Goal: Task Accomplishment & Management: Use online tool/utility

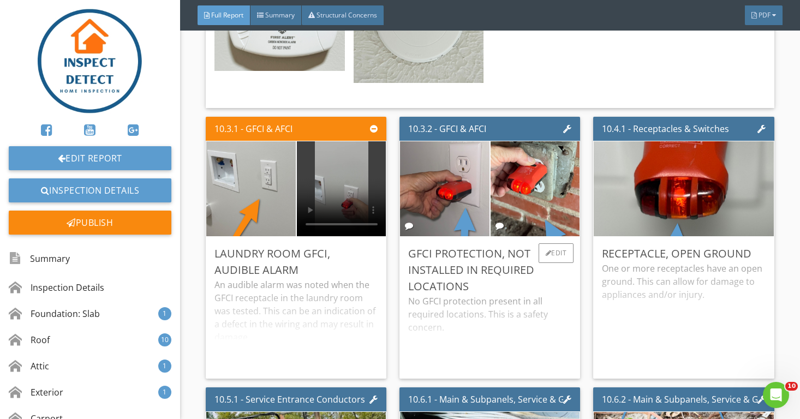
scroll to position [7200, 0]
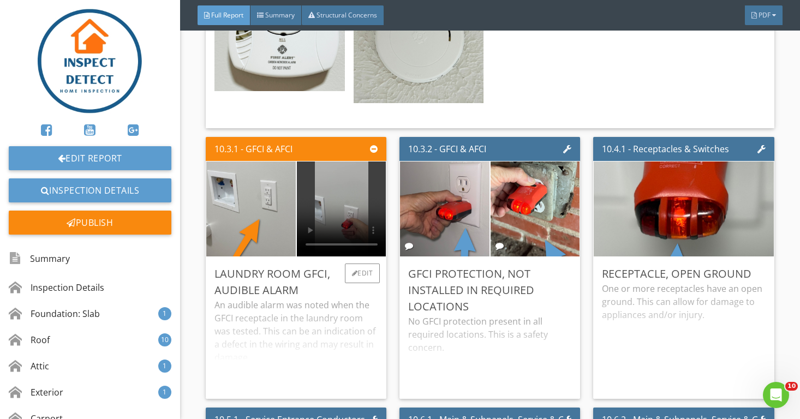
click at [350, 203] on video at bounding box center [342, 209] width 90 height 95
click at [395, 267] on div "10.3.2 - GFCI & AFCI GFCI Protection, Not Installed In Required Locations No GF…" at bounding box center [489, 268] width 189 height 271
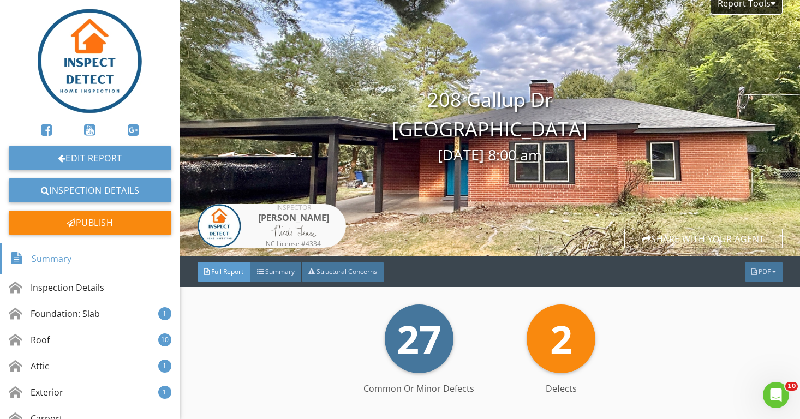
scroll to position [4, 0]
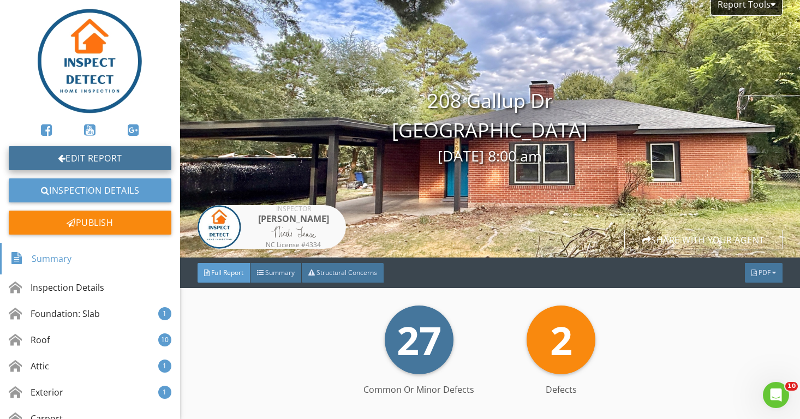
click at [133, 153] on link "Edit Report" at bounding box center [90, 158] width 163 height 24
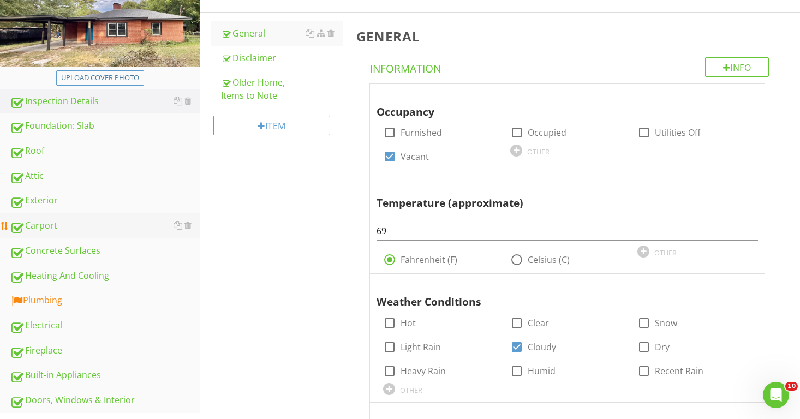
scroll to position [180, 0]
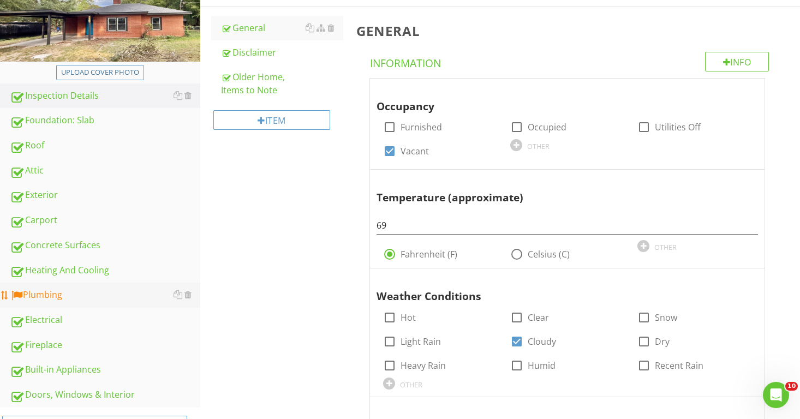
click at [61, 290] on div "Plumbing" at bounding box center [105, 295] width 191 height 14
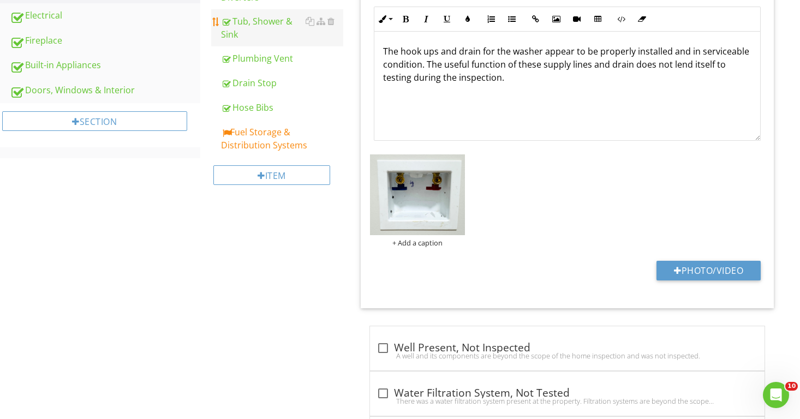
scroll to position [514, 0]
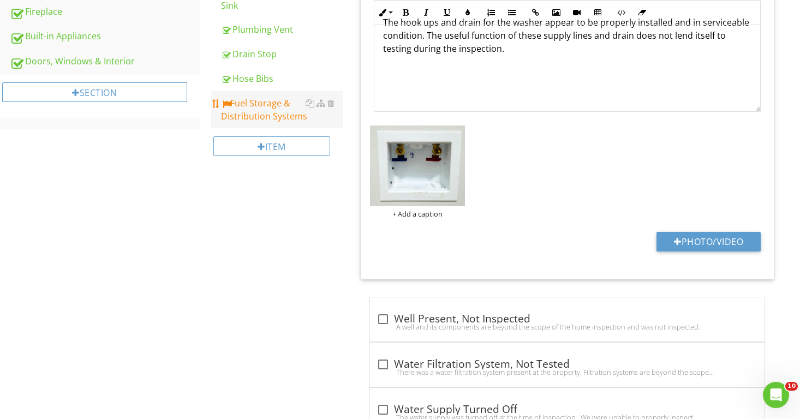
click at [271, 112] on div "Fuel Storage & Distribution Systems" at bounding box center [282, 110] width 123 height 26
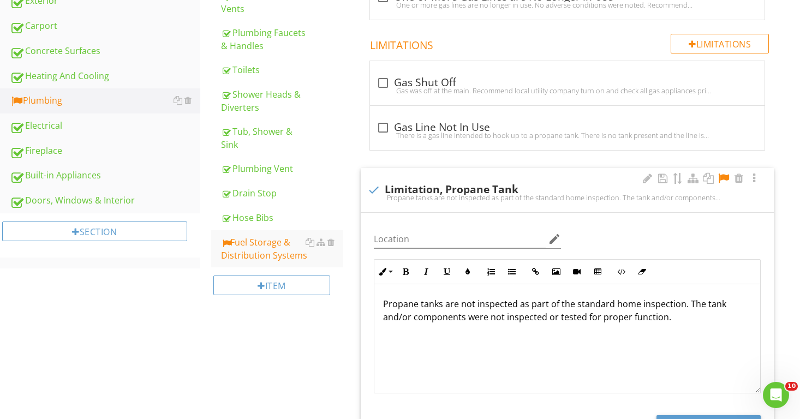
scroll to position [401, 0]
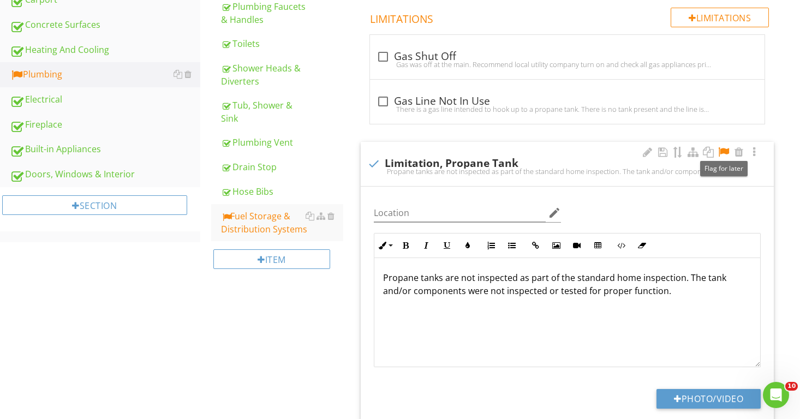
click at [724, 149] on div at bounding box center [723, 152] width 13 height 11
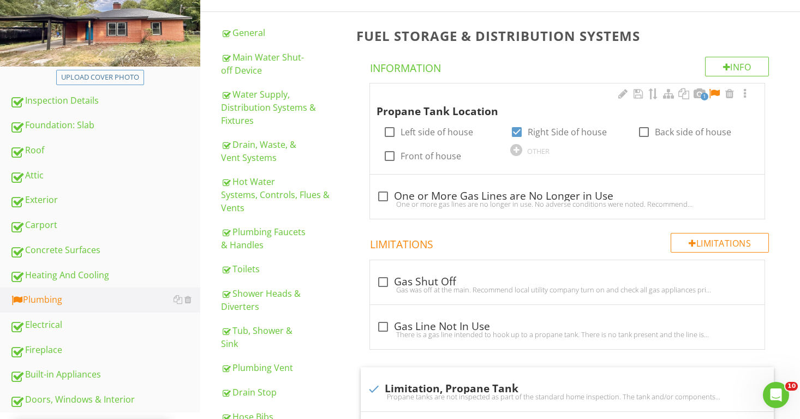
scroll to position [166, 0]
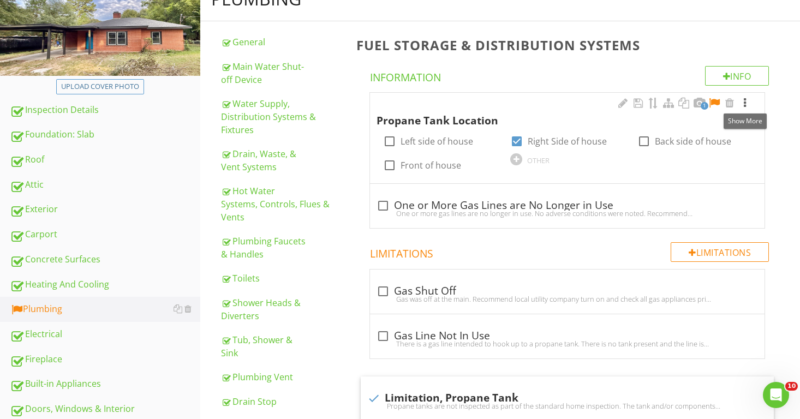
click at [746, 103] on div at bounding box center [745, 103] width 13 height 11
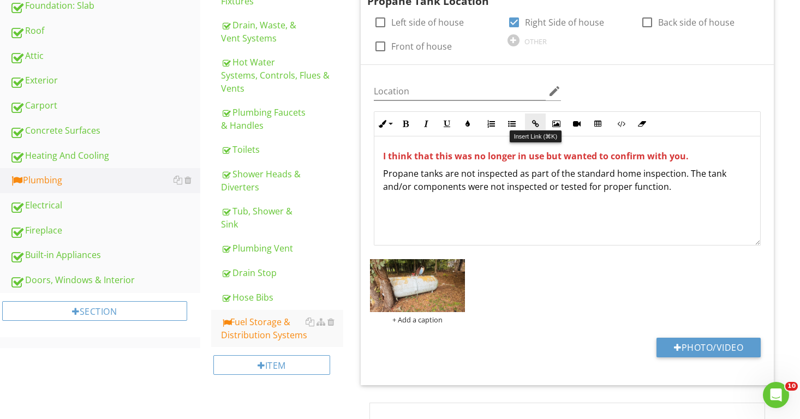
scroll to position [308, 0]
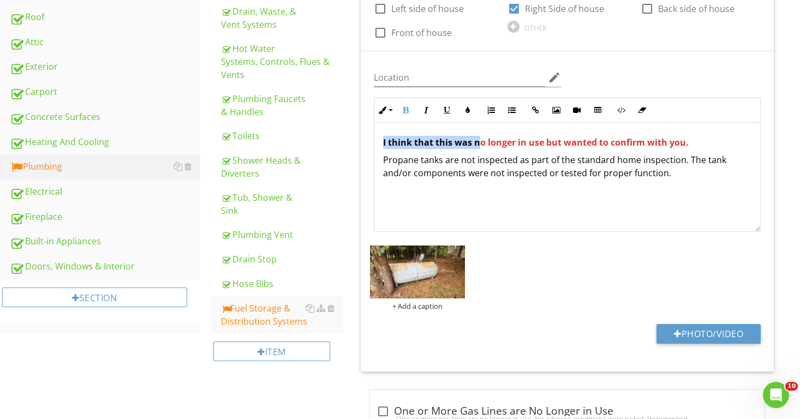
drag, startPoint x: 691, startPoint y: 132, endPoint x: 479, endPoint y: 143, distance: 212.1
click at [478, 144] on div "I think that this was no longer in use but wanted to confirm with you. Propane …" at bounding box center [568, 177] width 386 height 109
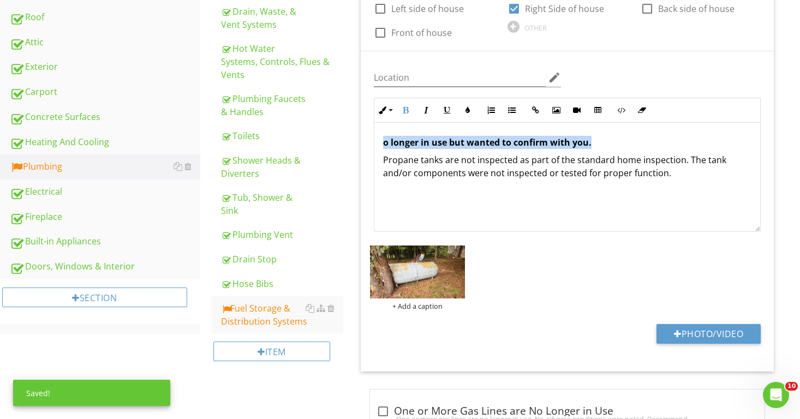
drag, startPoint x: 593, startPoint y: 144, endPoint x: 385, endPoint y: 137, distance: 207.6
click at [385, 139] on p "o longer in use but wanted to confirm with you." at bounding box center [567, 142] width 369 height 13
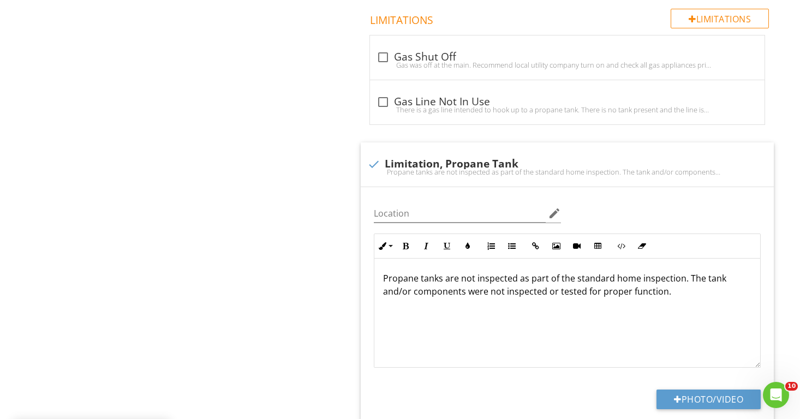
scroll to position [762, 0]
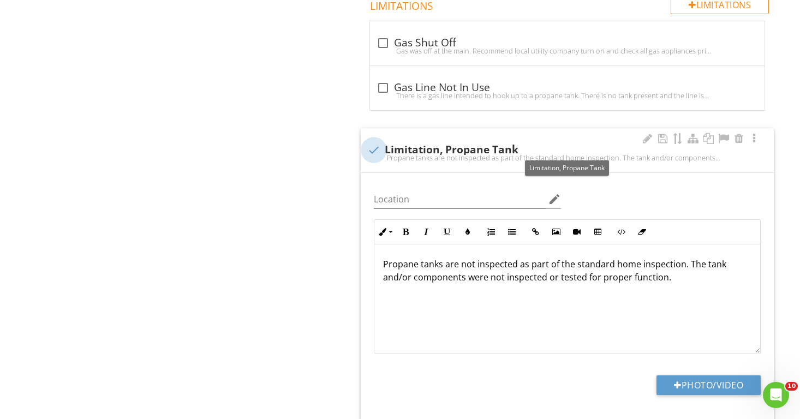
click at [375, 151] on div at bounding box center [374, 150] width 19 height 19
checkbox input "true"
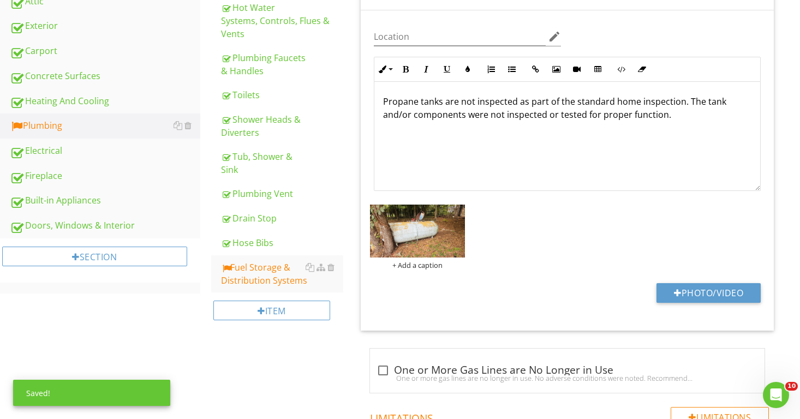
scroll to position [348, 0]
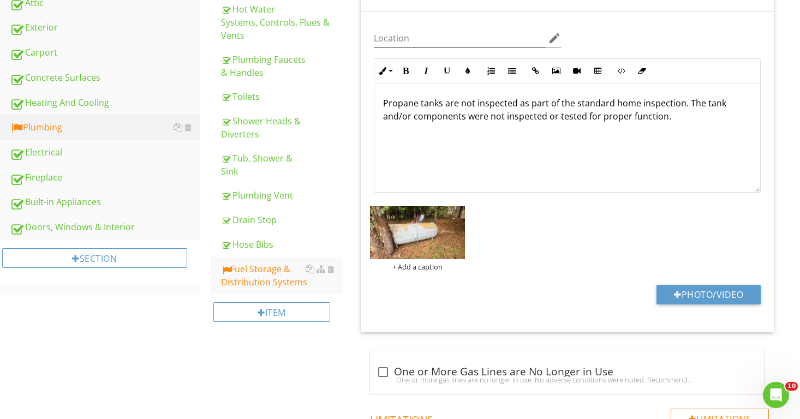
click at [638, 115] on p "Propane tanks are not inspected as part of the standard home inspection. The ta…" at bounding box center [567, 110] width 369 height 26
click at [655, 117] on p "Propane tanks are not inspected as part of the standard home inspection. The ta…" at bounding box center [567, 116] width 369 height 39
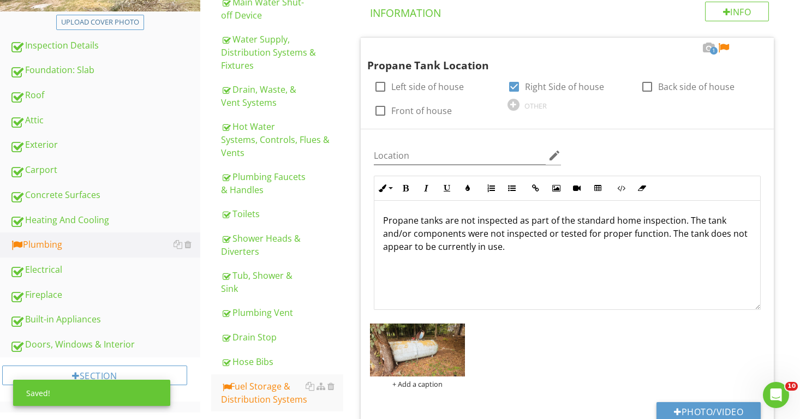
scroll to position [193, 0]
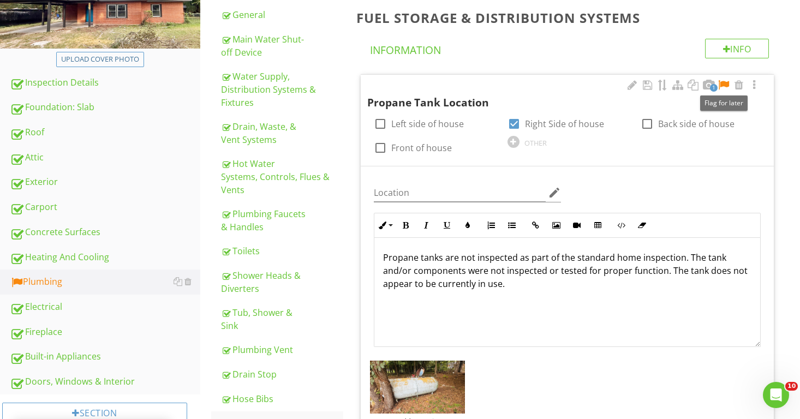
click at [722, 81] on div at bounding box center [723, 85] width 13 height 11
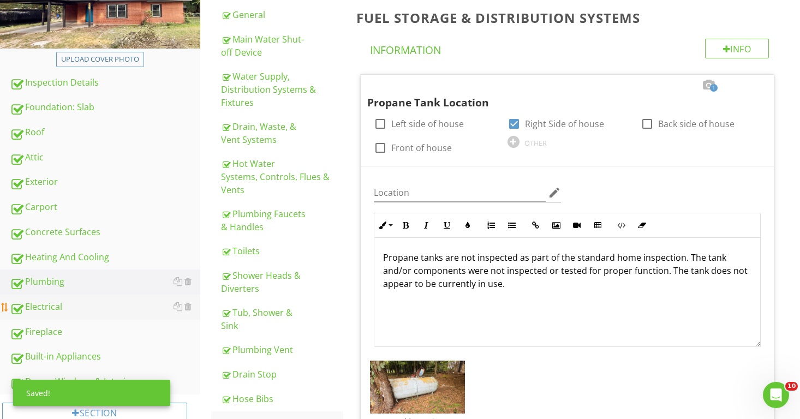
click at [30, 311] on div "Electrical" at bounding box center [105, 307] width 191 height 14
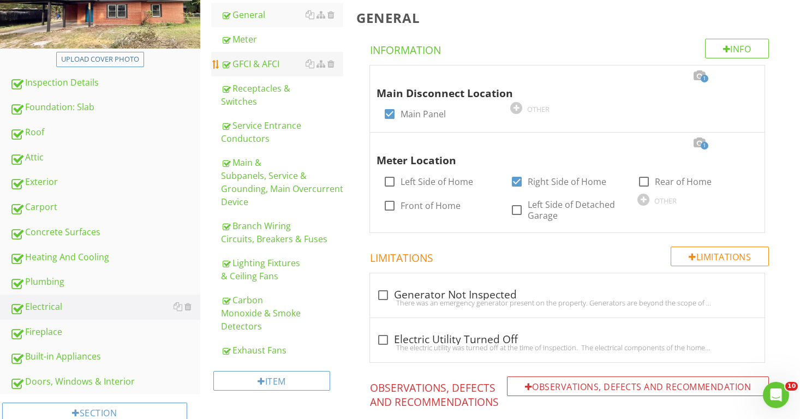
click at [265, 64] on div "GFCI & AFCI" at bounding box center [282, 63] width 123 height 13
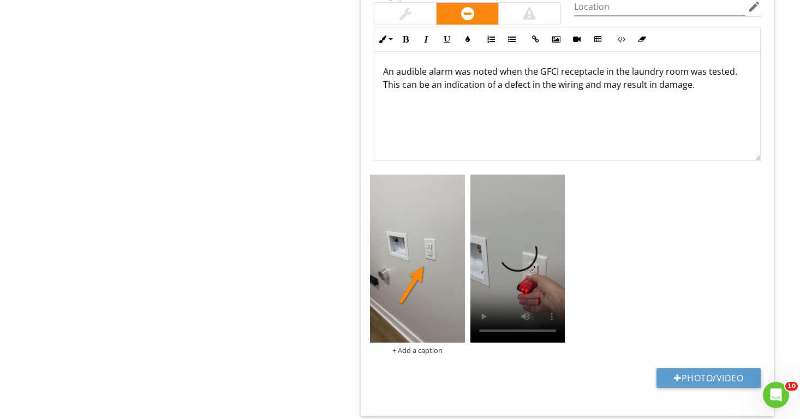
scroll to position [1092, 0]
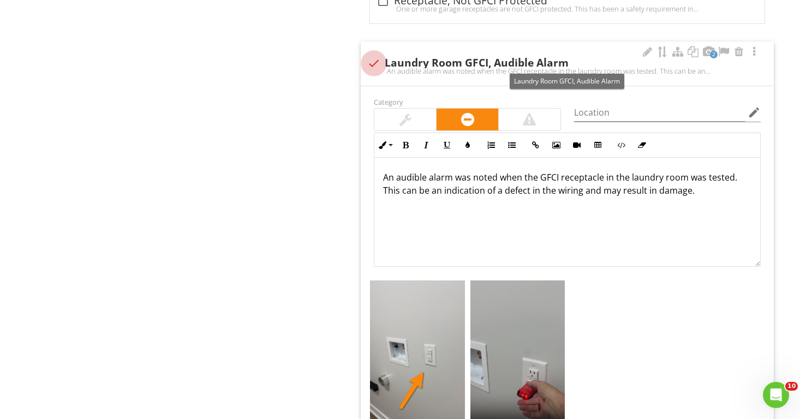
click at [376, 57] on div at bounding box center [374, 63] width 19 height 19
checkbox input "true"
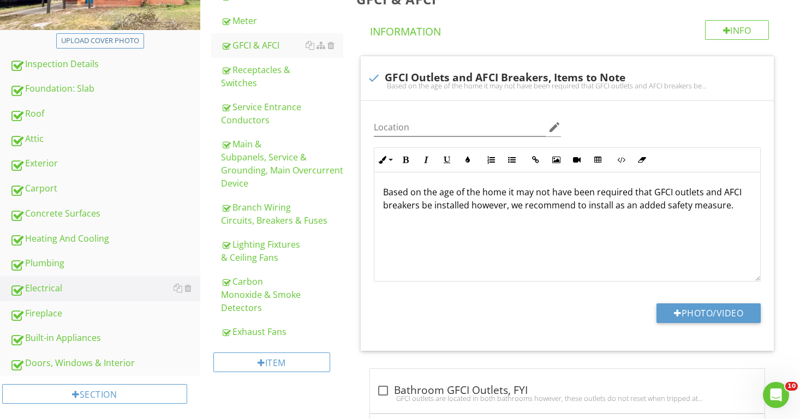
scroll to position [249, 0]
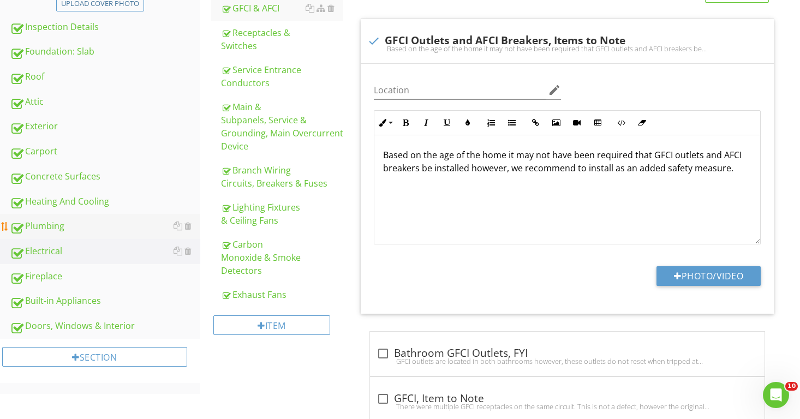
click at [69, 222] on div "Plumbing" at bounding box center [105, 226] width 191 height 14
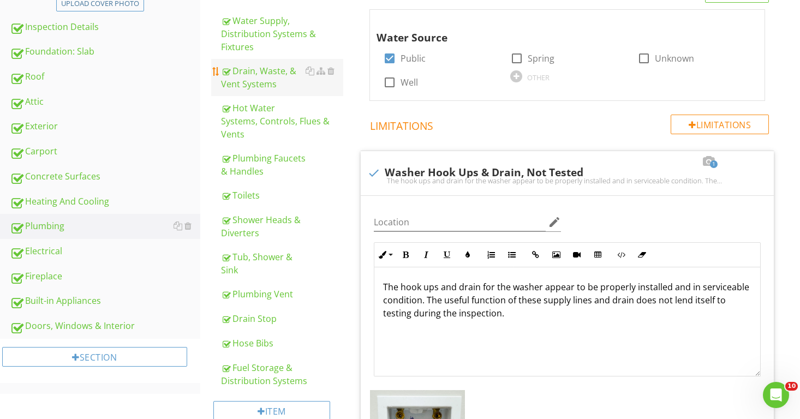
click at [266, 88] on div "Drain, Waste, & Vent Systems" at bounding box center [282, 77] width 123 height 26
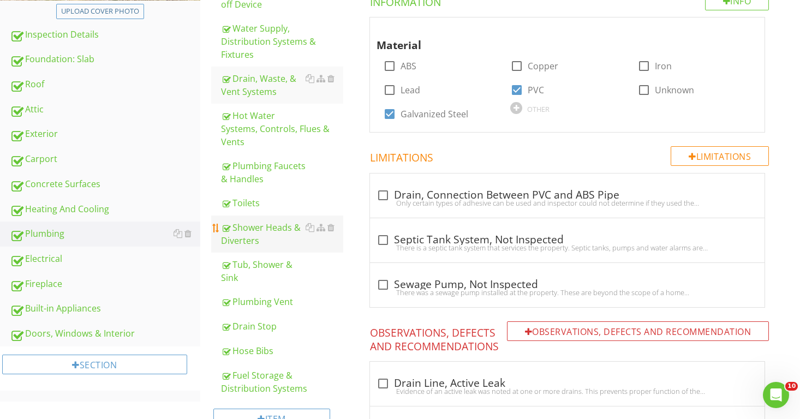
scroll to position [223, 0]
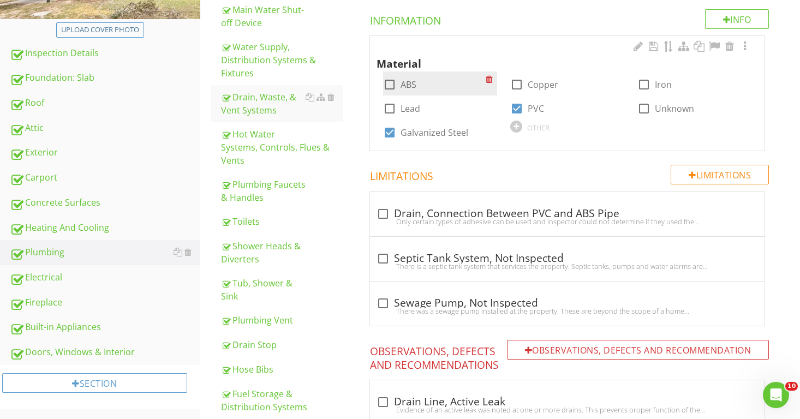
click at [390, 85] on div at bounding box center [390, 84] width 19 height 19
checkbox input "true"
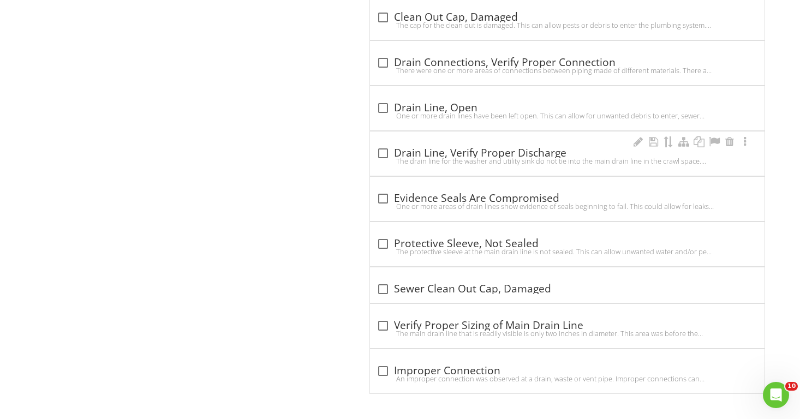
scroll to position [1587, 0]
click at [378, 150] on div at bounding box center [383, 154] width 19 height 19
checkbox input "true"
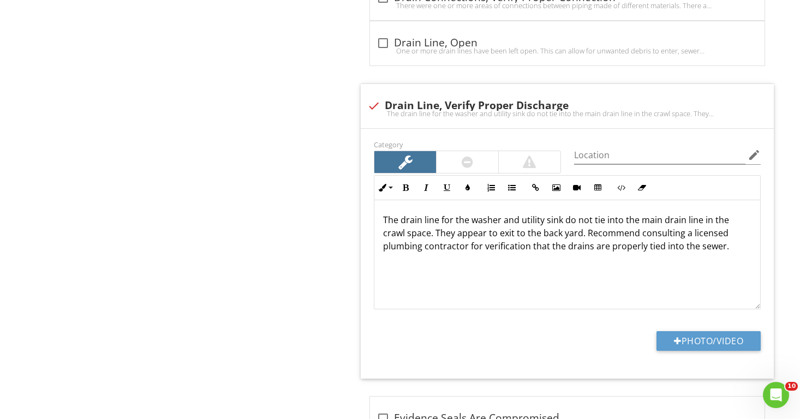
scroll to position [1655, 0]
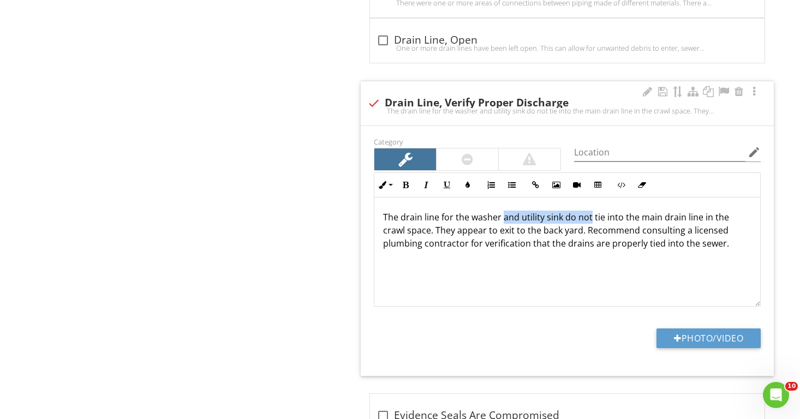
drag, startPoint x: 591, startPoint y: 214, endPoint x: 504, endPoint y: 210, distance: 86.9
click at [504, 211] on p "The drain line for the washer and utility sink do not tie into the main drain l…" at bounding box center [567, 230] width 369 height 39
click at [412, 228] on p "The drain line for the washer does not appear to tie into the main drain line i…" at bounding box center [567, 230] width 369 height 39
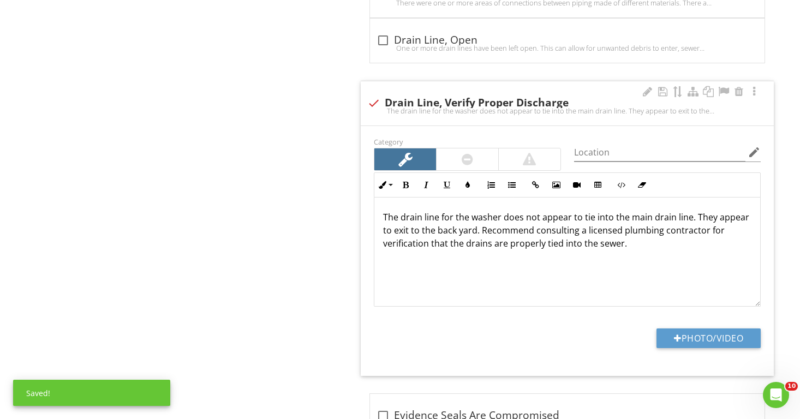
click at [713, 215] on p "The drain line for the washer does not appear to tie into the main drain line. …" at bounding box center [567, 230] width 369 height 39
click at [729, 215] on p "The drain line for the washer does not appear to tie into the main drain line. …" at bounding box center [567, 230] width 369 height 39
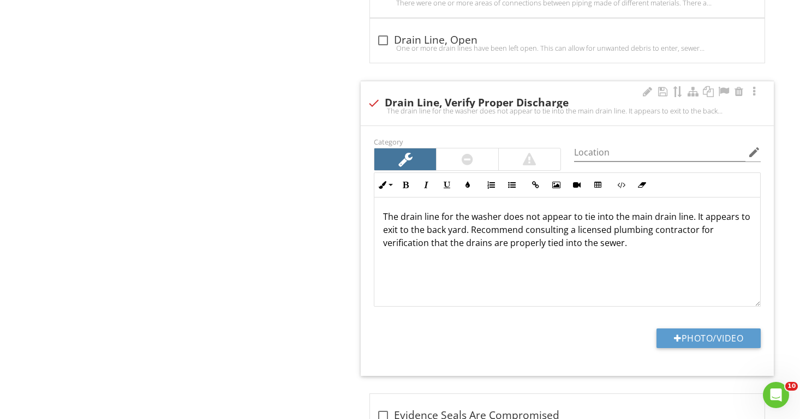
scroll to position [1, 0]
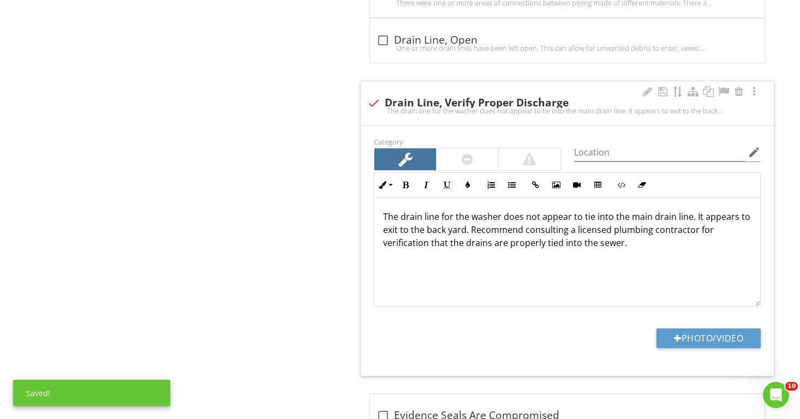
click at [466, 228] on p "The drain line for the washer does not appear to tie into the main drain line. …" at bounding box center [567, 229] width 369 height 39
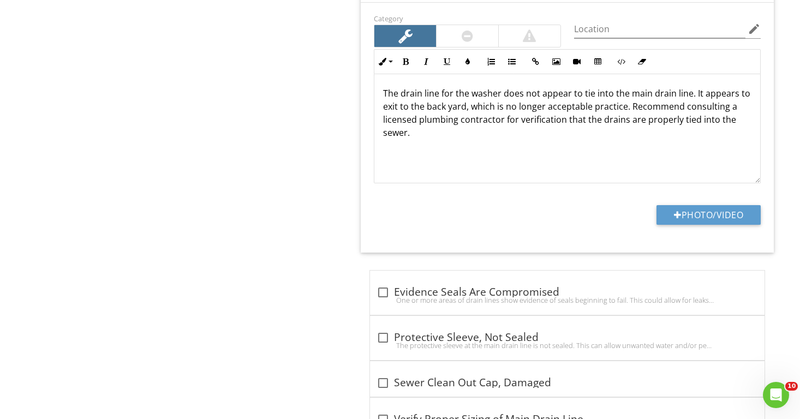
scroll to position [1802, 0]
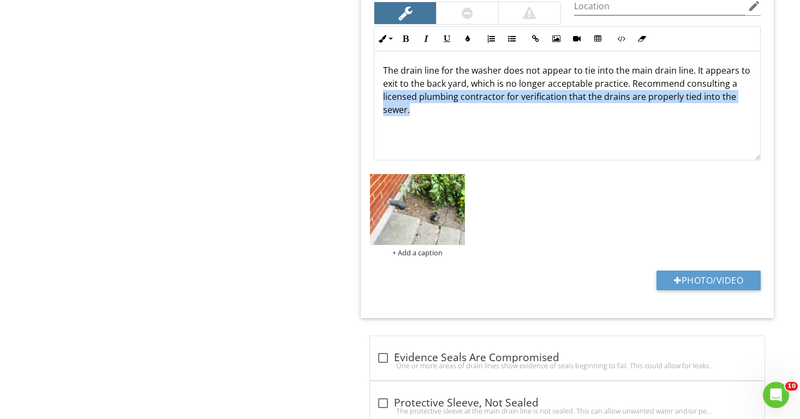
drag, startPoint x: 417, startPoint y: 108, endPoint x: 364, endPoint y: 93, distance: 54.3
click at [364, 93] on div "Category Location edit Inline Style XLarge Large Normal Small Light Small/Light…" at bounding box center [567, 149] width 413 height 339
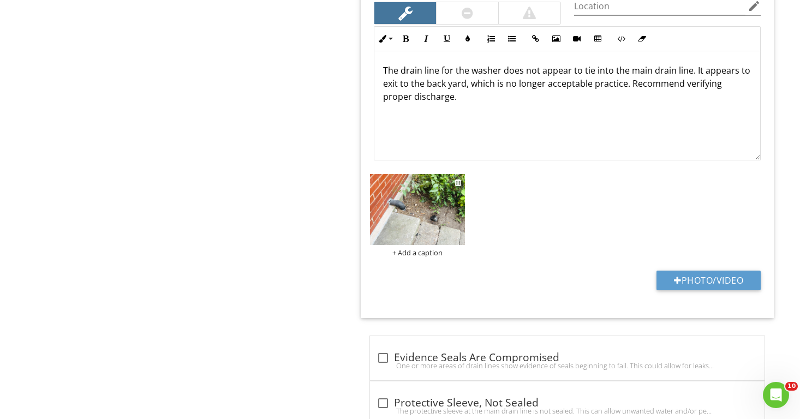
click at [411, 220] on img at bounding box center [417, 209] width 94 height 71
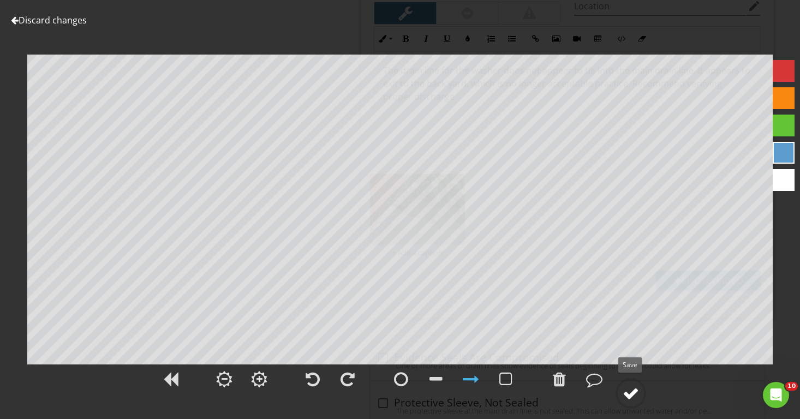
click at [627, 395] on div at bounding box center [631, 393] width 16 height 16
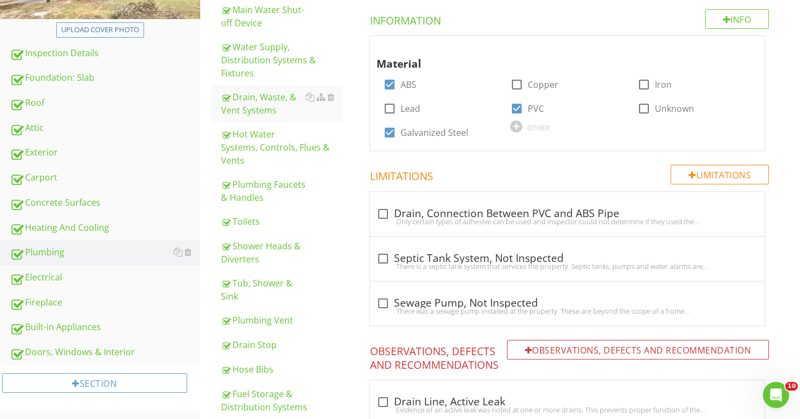
scroll to position [213, 0]
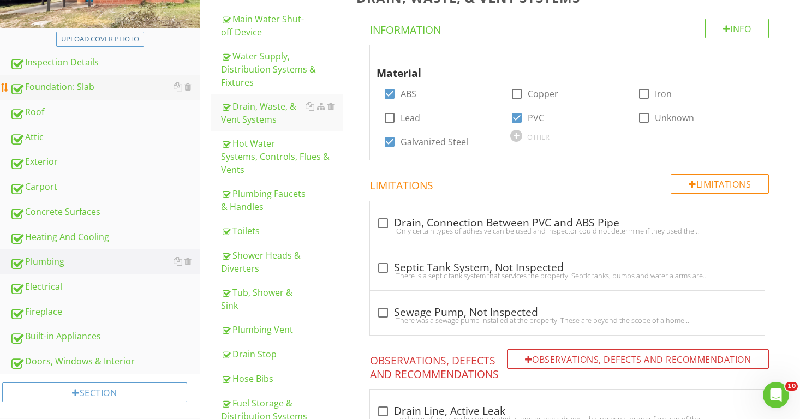
click at [93, 89] on div "Foundation: Slab" at bounding box center [105, 87] width 191 height 14
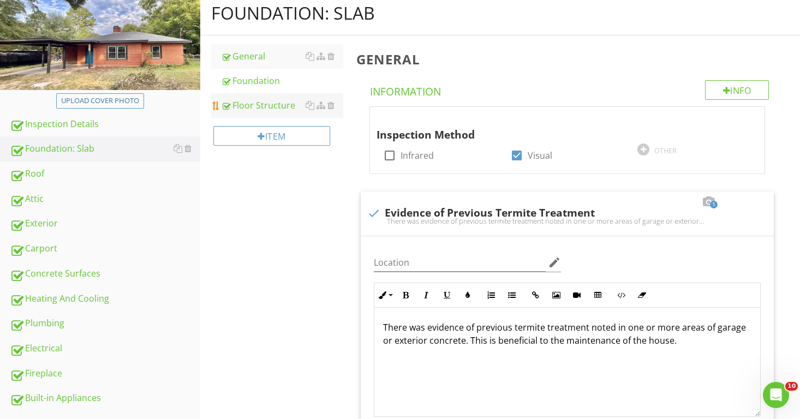
scroll to position [151, 0]
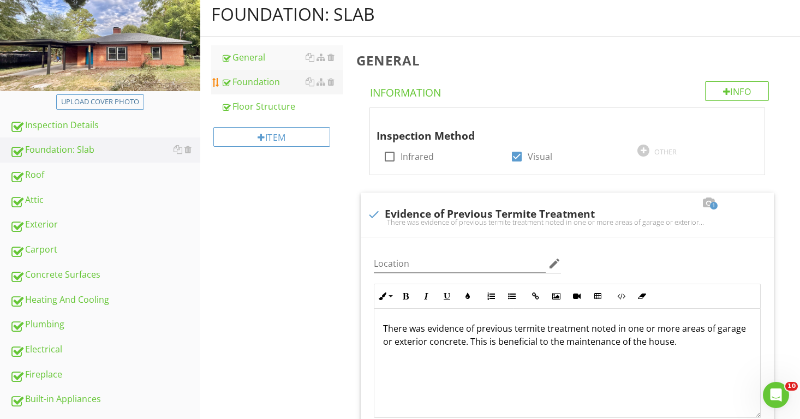
click at [253, 85] on div "Foundation" at bounding box center [282, 81] width 123 height 13
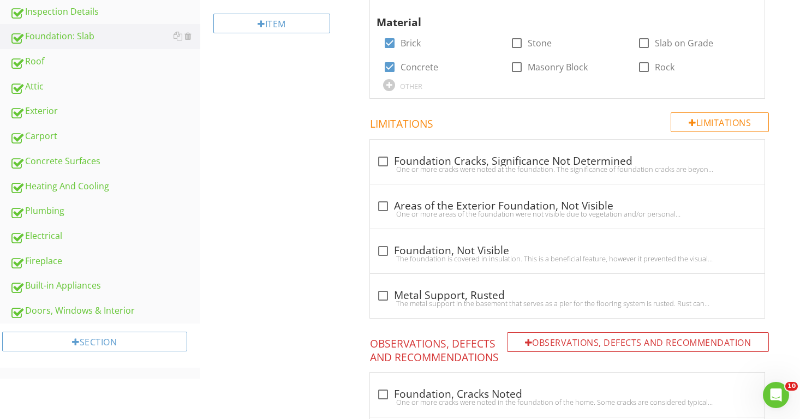
scroll to position [275, 0]
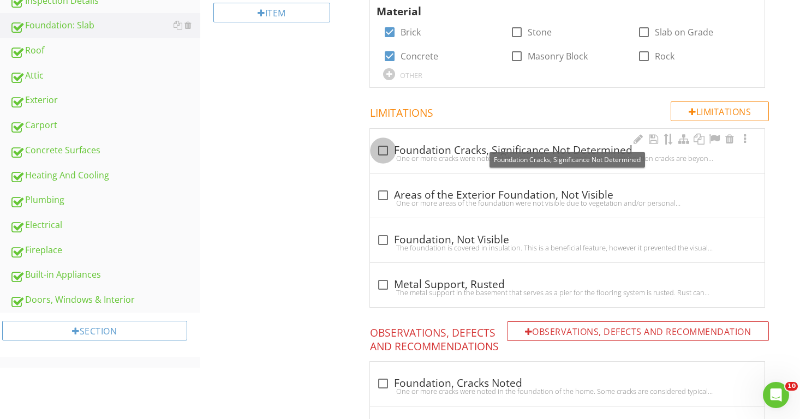
click at [385, 149] on div at bounding box center [383, 150] width 19 height 19
checkbox input "true"
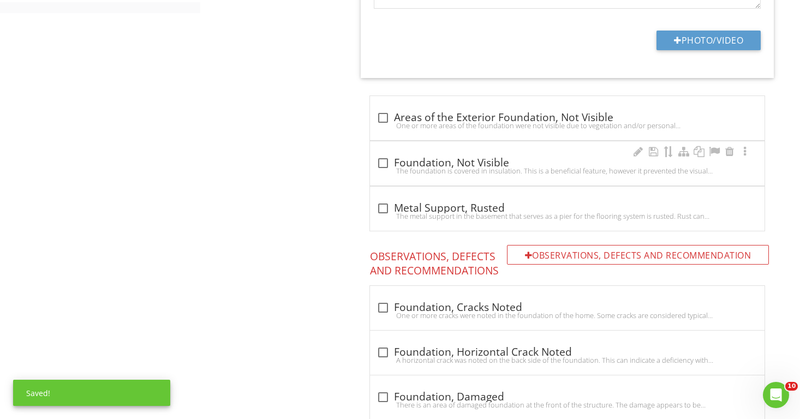
scroll to position [633, 0]
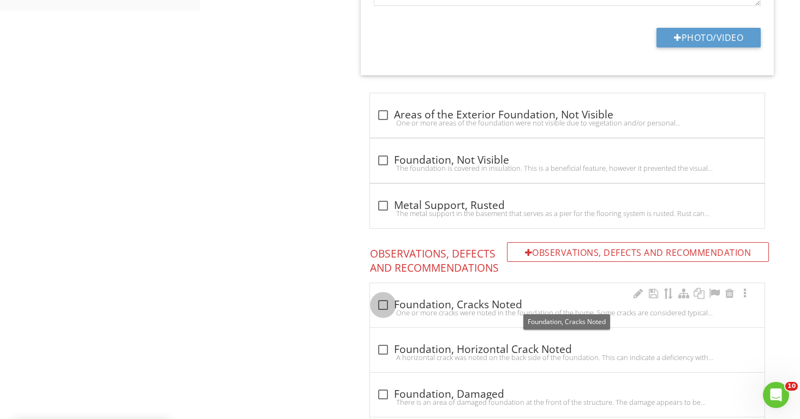
click at [383, 300] on div at bounding box center [383, 305] width 19 height 19
checkbox input "true"
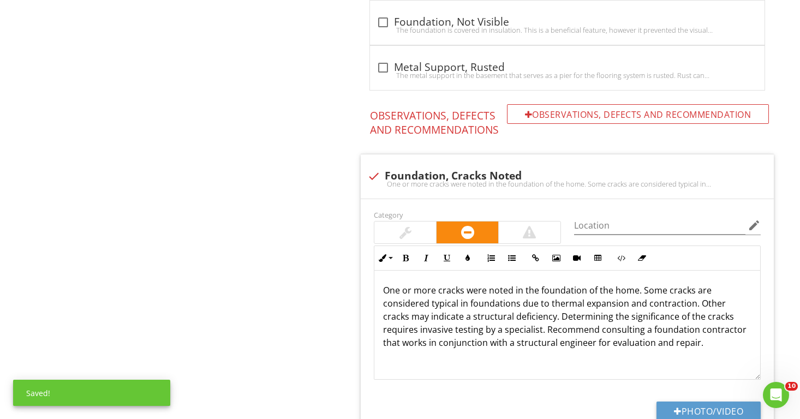
scroll to position [864, 0]
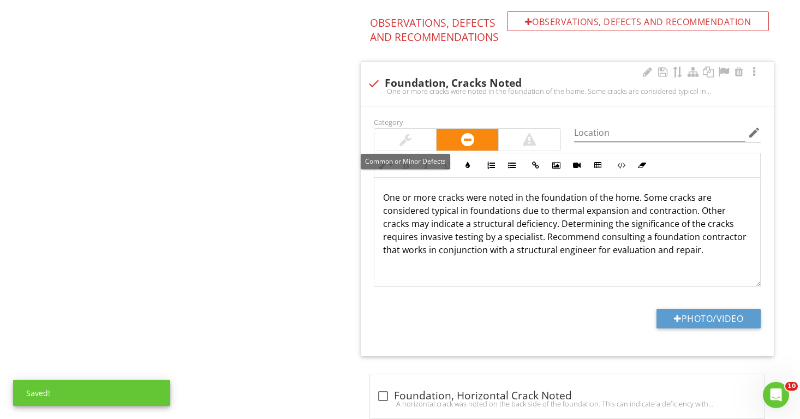
click at [414, 131] on div at bounding box center [406, 140] width 62 height 22
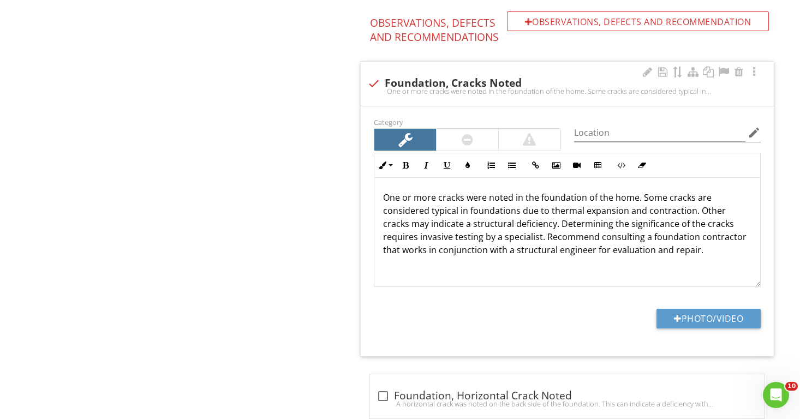
drag, startPoint x: 655, startPoint y: 249, endPoint x: 379, endPoint y: 245, distance: 276.3
click at [379, 245] on div "One or more cracks were noted in the foundation of the home. Some cracks are co…" at bounding box center [568, 232] width 386 height 109
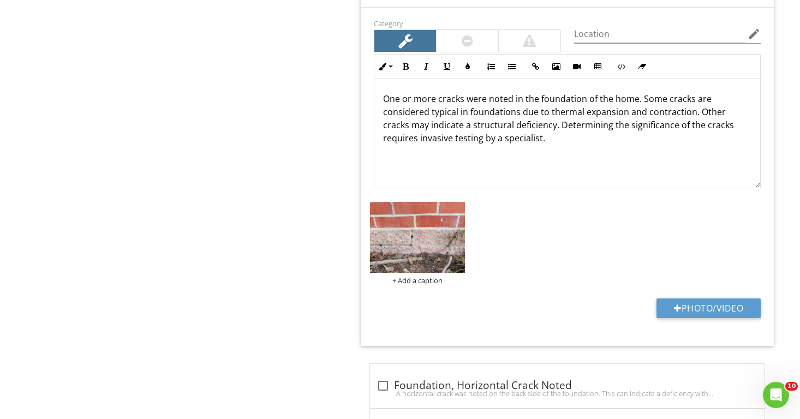
scroll to position [961, 0]
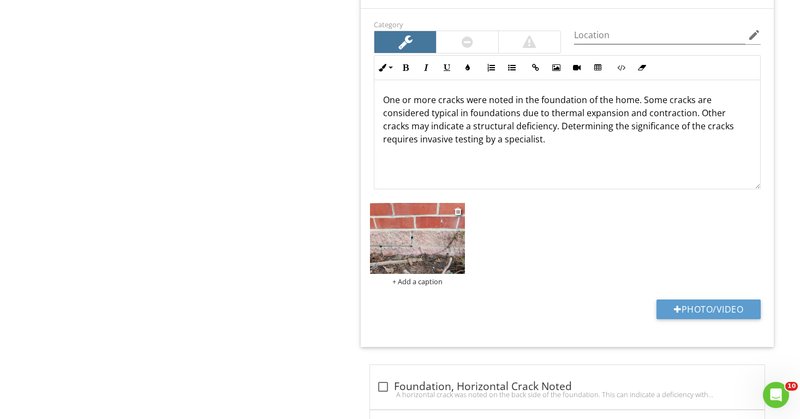
click at [408, 264] on img at bounding box center [417, 238] width 94 height 71
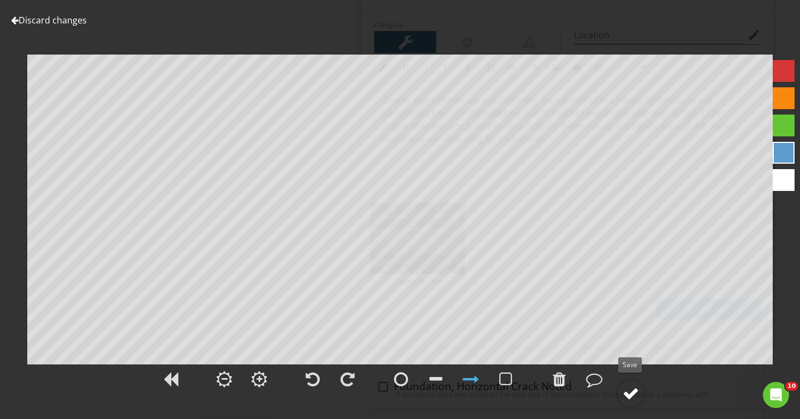
click at [627, 391] on div at bounding box center [631, 393] width 16 height 16
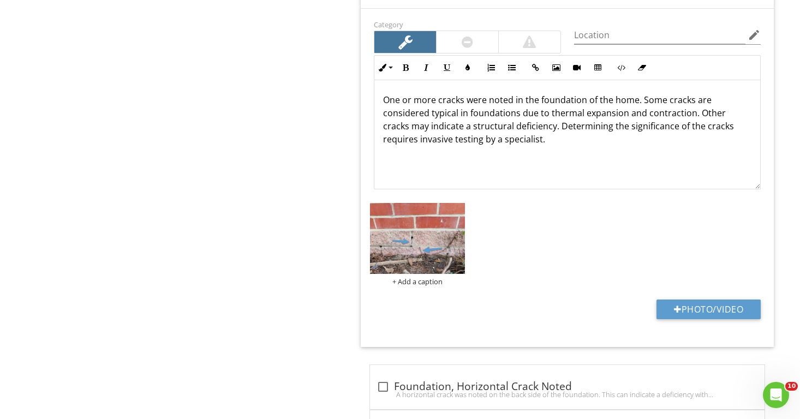
click at [304, 238] on div "Foundation: Slab General Foundation Floor Structure Item Foundation Info Inform…" at bounding box center [500, 116] width 601 height 1868
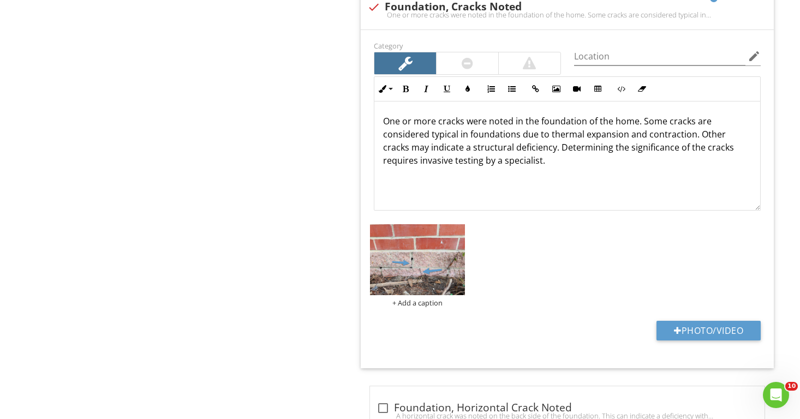
scroll to position [921, 0]
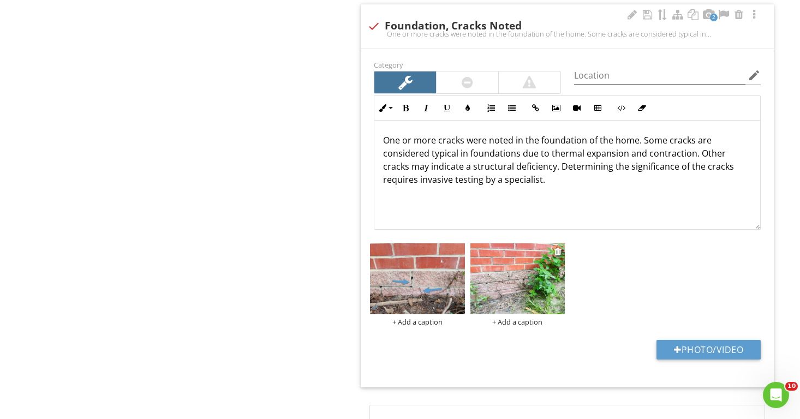
click at [514, 292] on img at bounding box center [518, 279] width 94 height 71
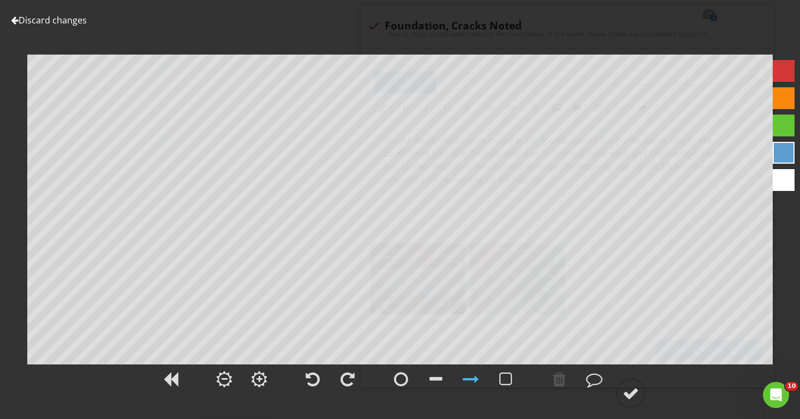
click at [66, 16] on link "Discard changes" at bounding box center [49, 20] width 76 height 12
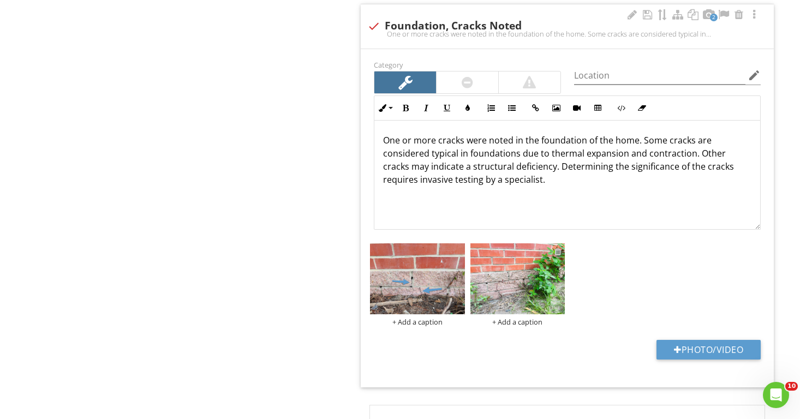
click at [555, 247] on div at bounding box center [558, 251] width 7 height 9
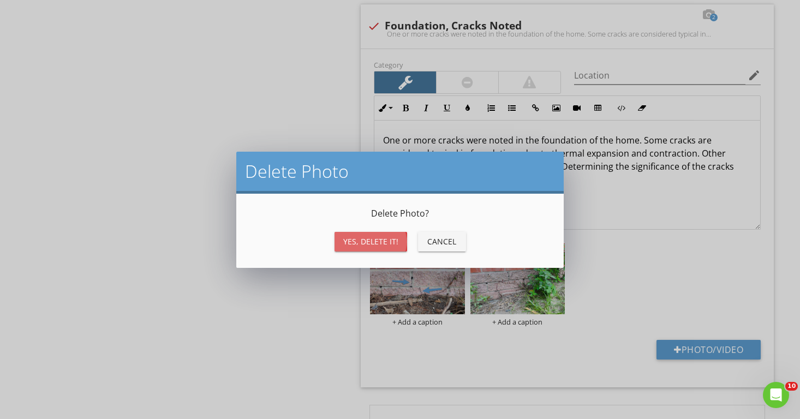
click at [362, 241] on div "Yes, Delete it!" at bounding box center [370, 241] width 55 height 11
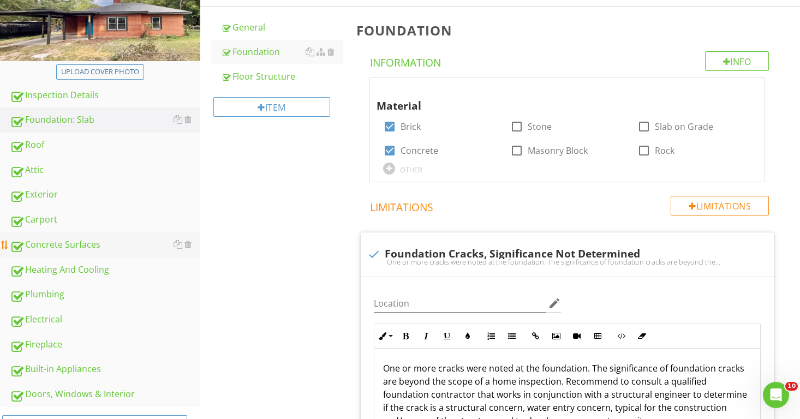
scroll to position [176, 0]
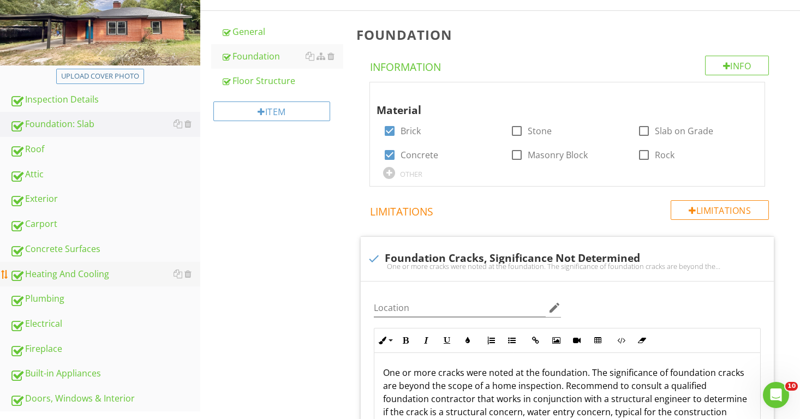
click at [69, 273] on div "Heating And Cooling" at bounding box center [105, 275] width 191 height 14
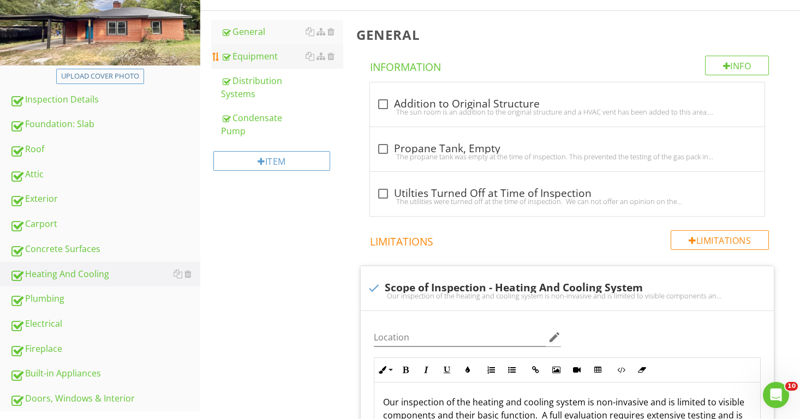
click at [268, 58] on div "Equipment" at bounding box center [282, 56] width 123 height 13
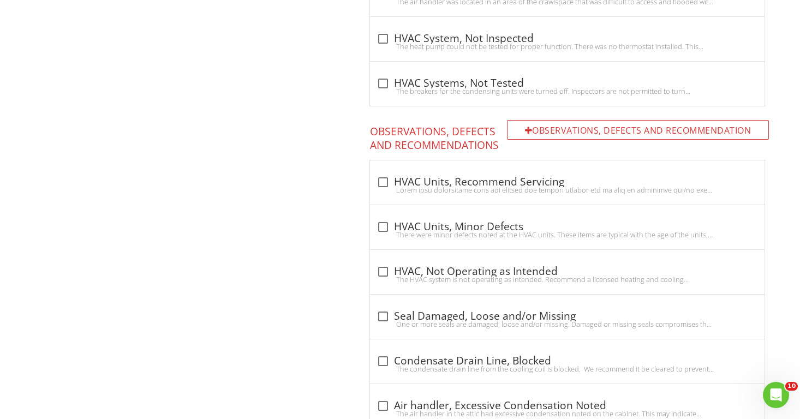
scroll to position [1253, 0]
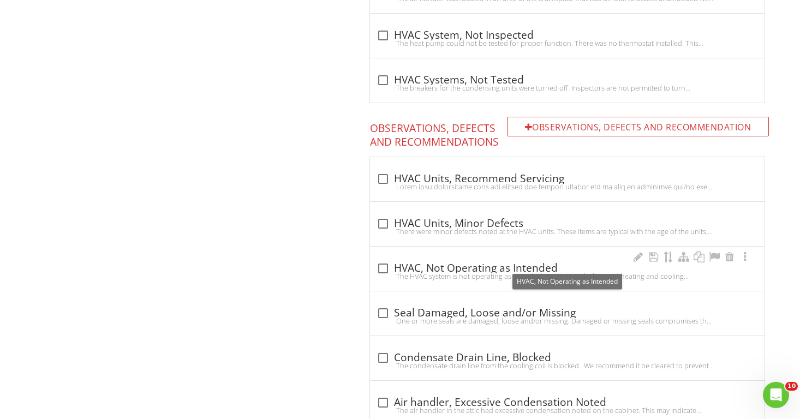
click at [379, 259] on div at bounding box center [383, 268] width 19 height 19
checkbox input "true"
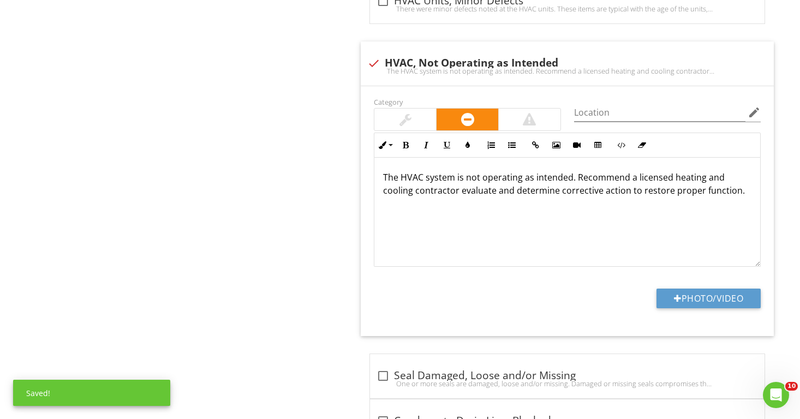
scroll to position [1476, 0]
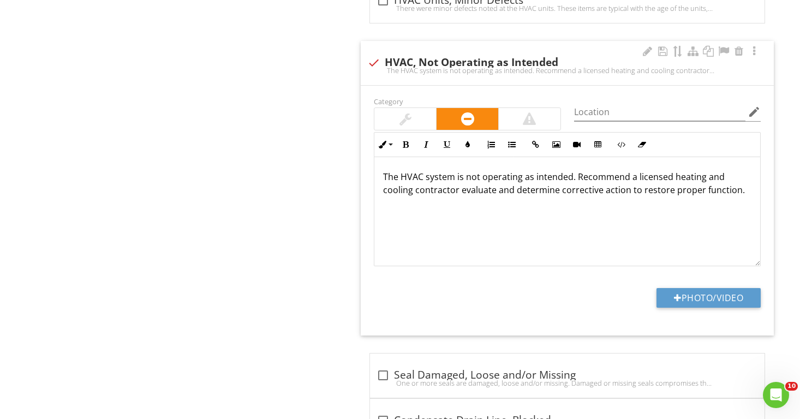
drag, startPoint x: 714, startPoint y: 185, endPoint x: 380, endPoint y: 185, distance: 334.1
click at [380, 185] on div "The HVAC system is not operating as intended. Recommend a licensed heating and …" at bounding box center [568, 211] width 386 height 109
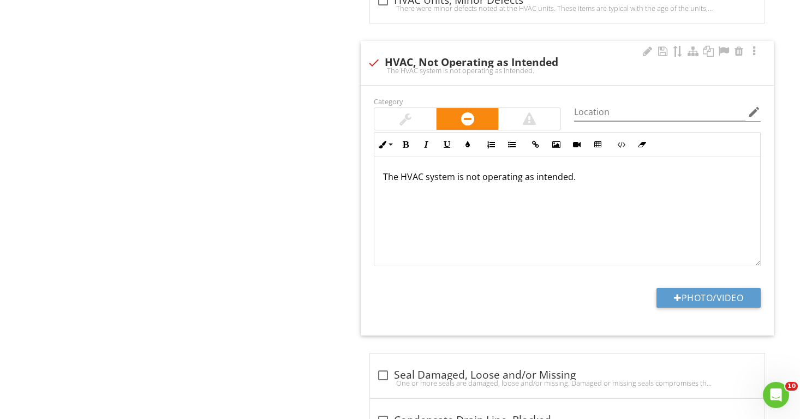
click at [404, 115] on div at bounding box center [406, 118] width 12 height 13
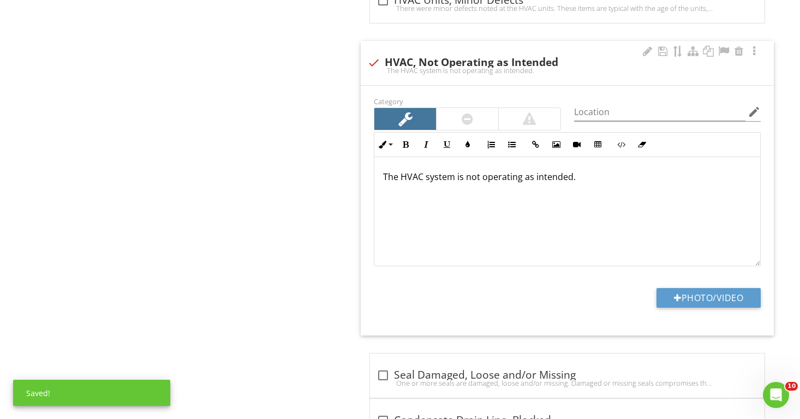
click at [573, 175] on p "The HVAC system is not operating as intended." at bounding box center [567, 176] width 369 height 13
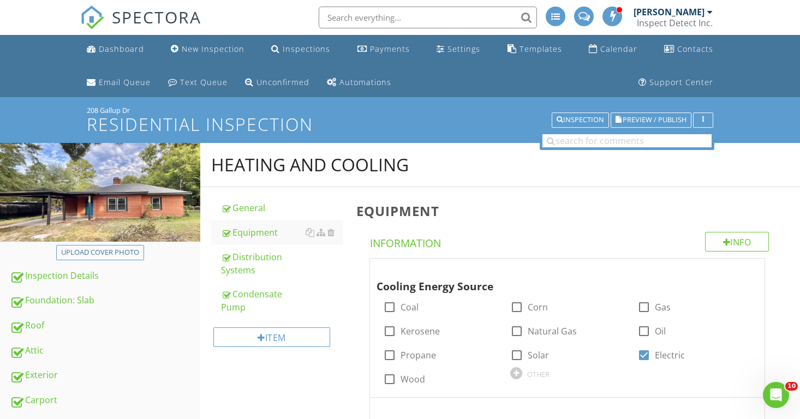
scroll to position [0, 0]
click at [646, 115] on button "Preview / Publish" at bounding box center [651, 119] width 81 height 15
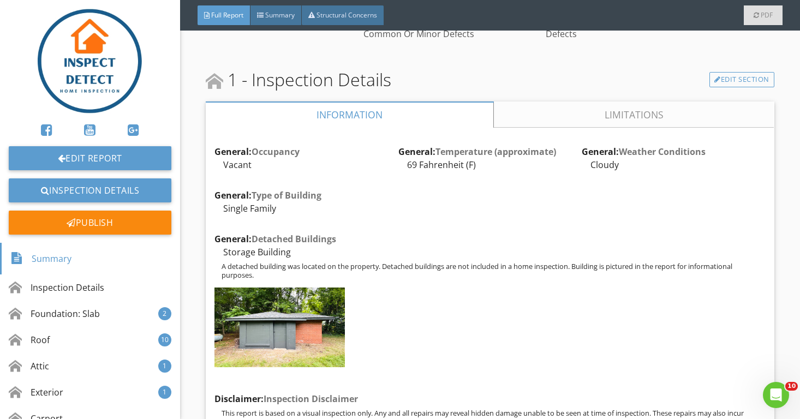
scroll to position [326, 0]
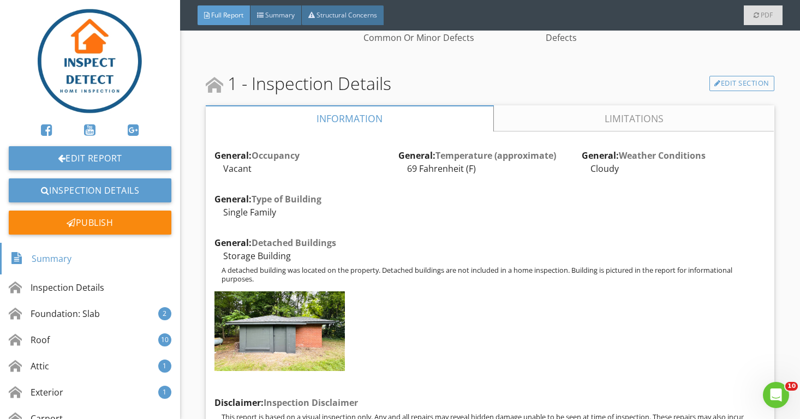
click at [583, 117] on link "Limitations" at bounding box center [634, 118] width 281 height 26
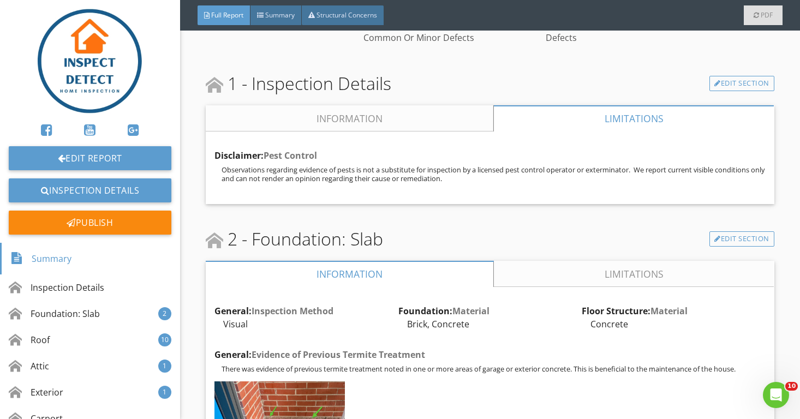
click at [467, 114] on link "Information" at bounding box center [350, 118] width 288 height 26
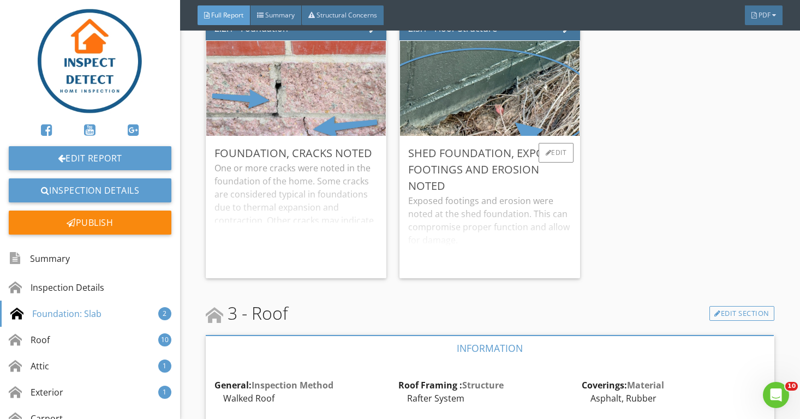
scroll to position [1397, 0]
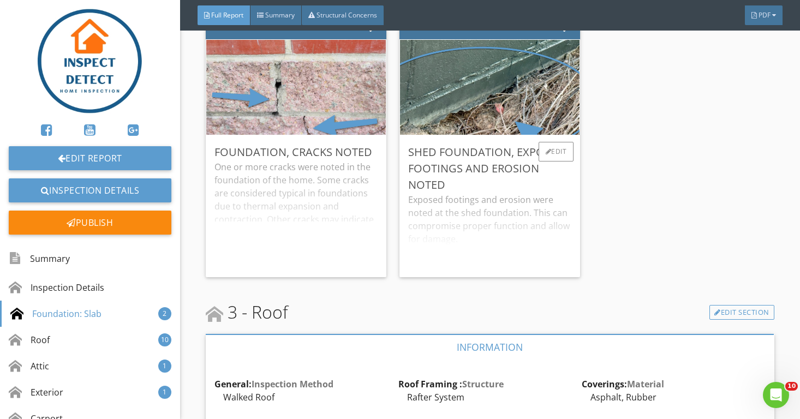
click at [514, 239] on div "Exposed footings and erosion were noted at the shed foundation. This can compro…" at bounding box center [489, 230] width 163 height 75
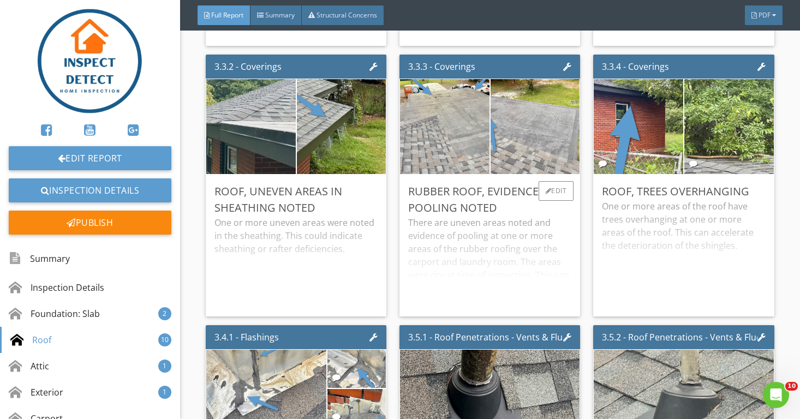
scroll to position [2178, 0]
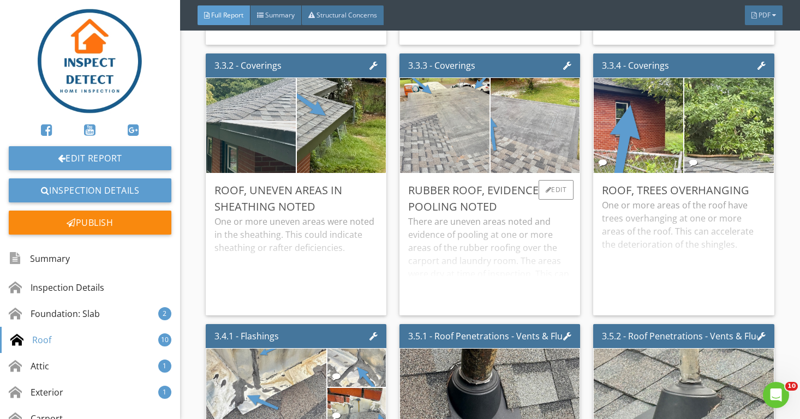
click at [441, 300] on div "There are uneven areas noted and evidence of pooling at one or more areas of th…" at bounding box center [489, 261] width 163 height 92
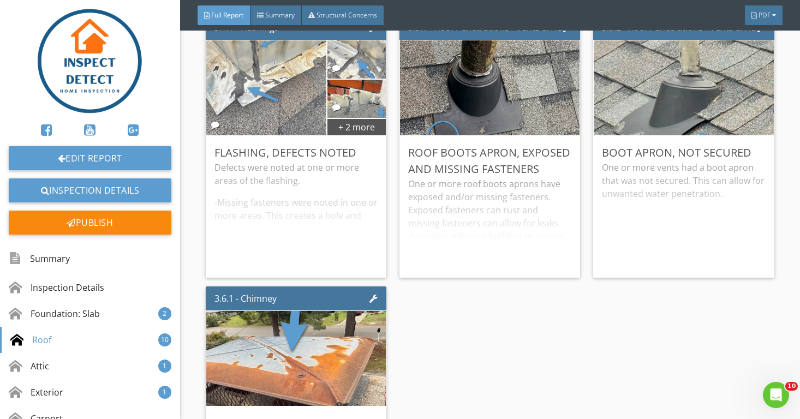
scroll to position [2527, 0]
click at [435, 246] on div "One or more roof boots aprons have exposed and/or missing fasteners. Exposed fa…" at bounding box center [489, 223] width 163 height 92
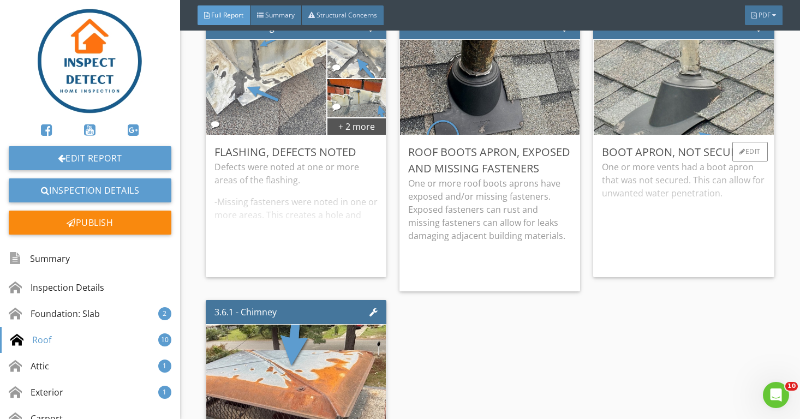
click at [633, 213] on div "One or more vents had a boot apron that was not secured. This can allow for unw…" at bounding box center [683, 215] width 163 height 108
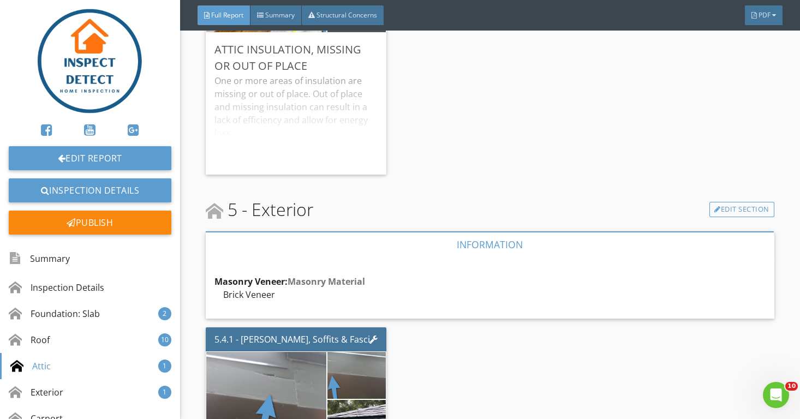
scroll to position [3347, 0]
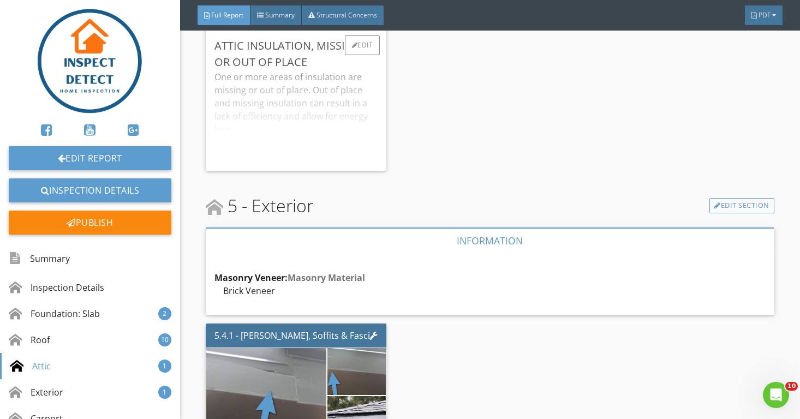
click at [337, 150] on div "One or more areas of insulation are missing or out of place. Out of place and m…" at bounding box center [296, 116] width 163 height 92
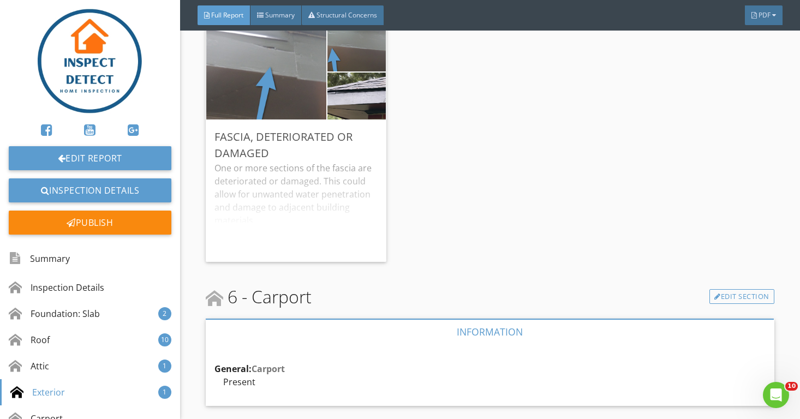
scroll to position [3686, 0]
click at [348, 221] on div "One or more sections of the fascia are deteriorated or damaged. This could allo…" at bounding box center [296, 207] width 163 height 92
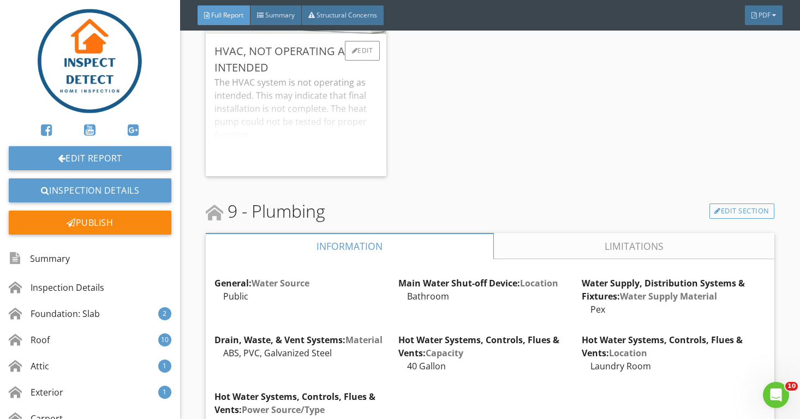
scroll to position [4885, 0]
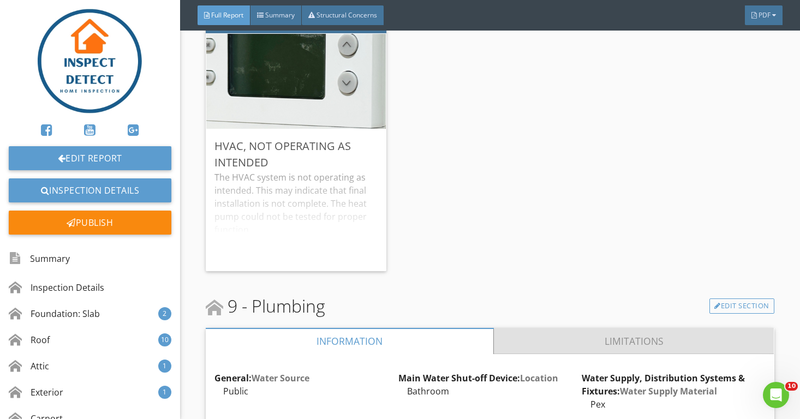
click at [509, 328] on link "Limitations" at bounding box center [634, 341] width 281 height 26
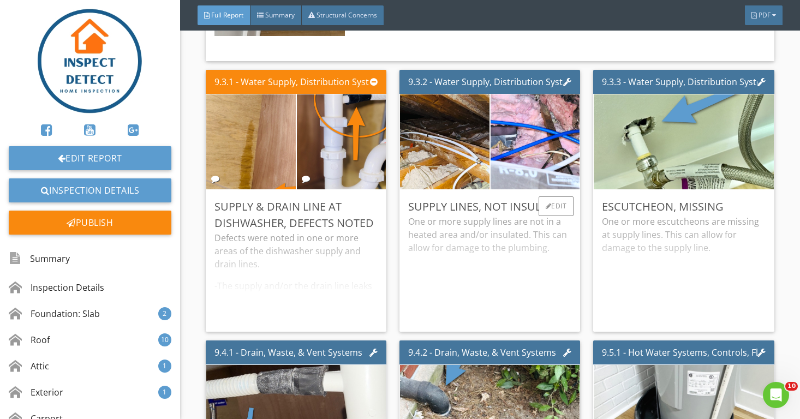
scroll to position [5506, 0]
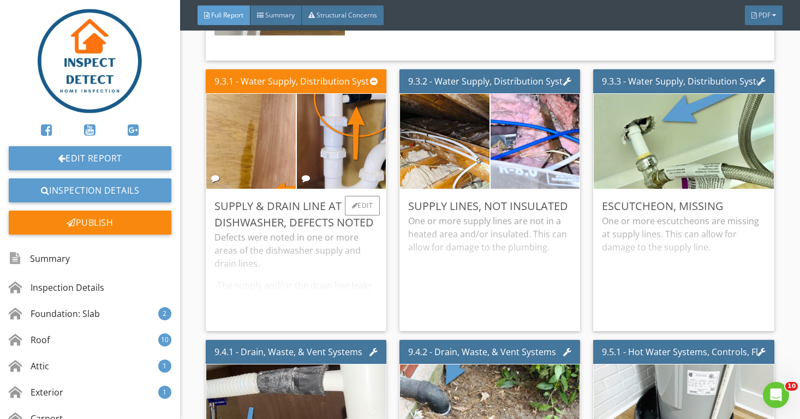
click at [320, 275] on div "Defects were noted in one or more areas of the dishwasher supply and drain line…" at bounding box center [296, 277] width 163 height 92
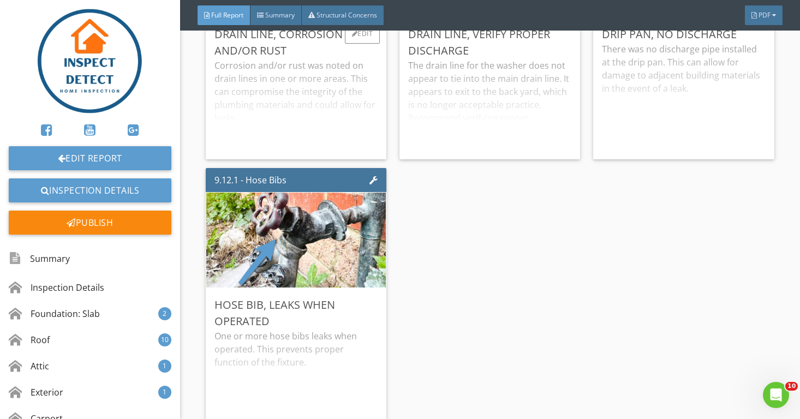
scroll to position [6108, 0]
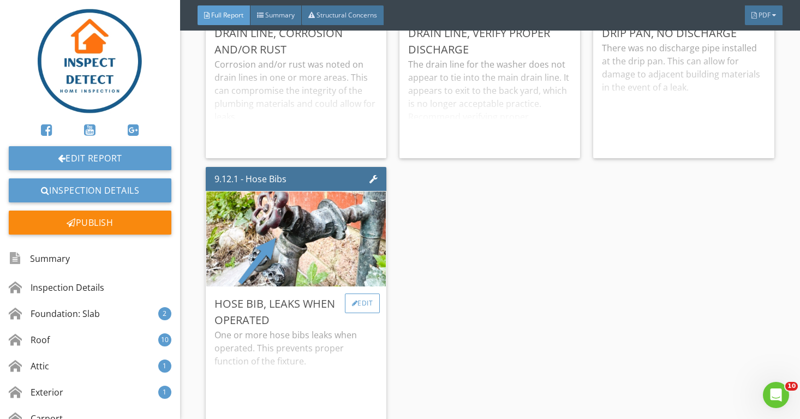
click at [360, 294] on div "Edit" at bounding box center [362, 304] width 35 height 20
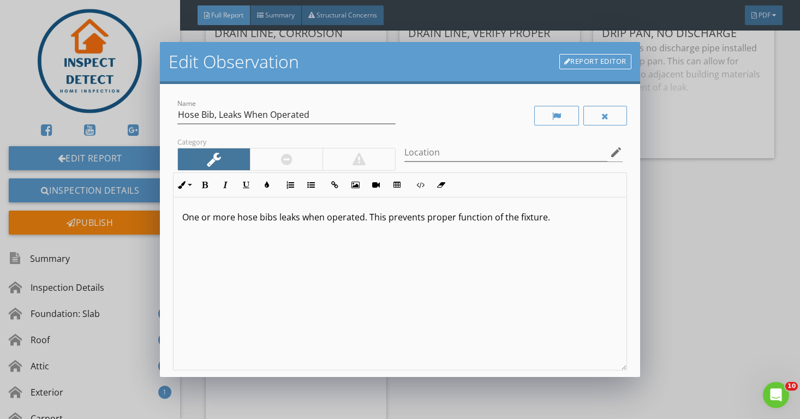
click at [543, 216] on p "One or more hose bibs leaks when operated. This prevents proper function of the…" at bounding box center [400, 217] width 436 height 13
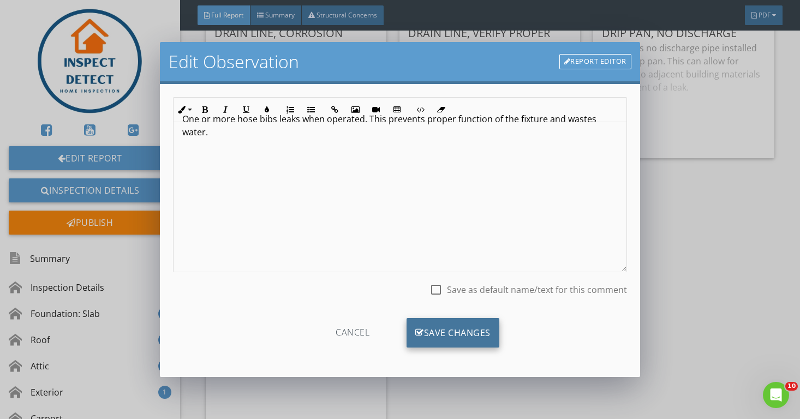
scroll to position [98, 0]
click at [447, 333] on div "Save Changes" at bounding box center [453, 332] width 93 height 29
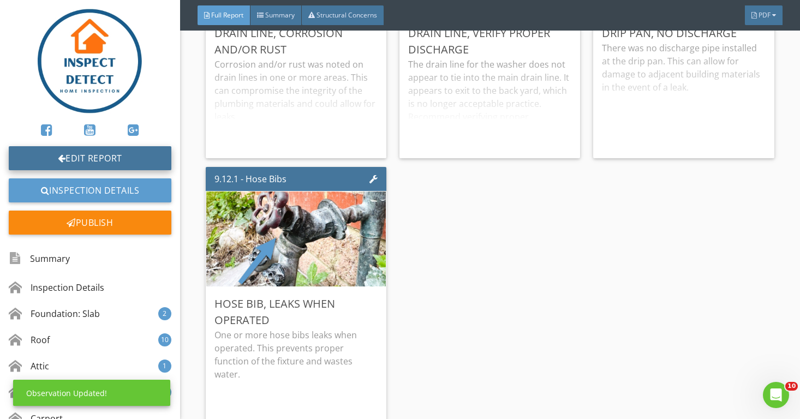
click at [143, 160] on link "Edit Report" at bounding box center [90, 158] width 163 height 24
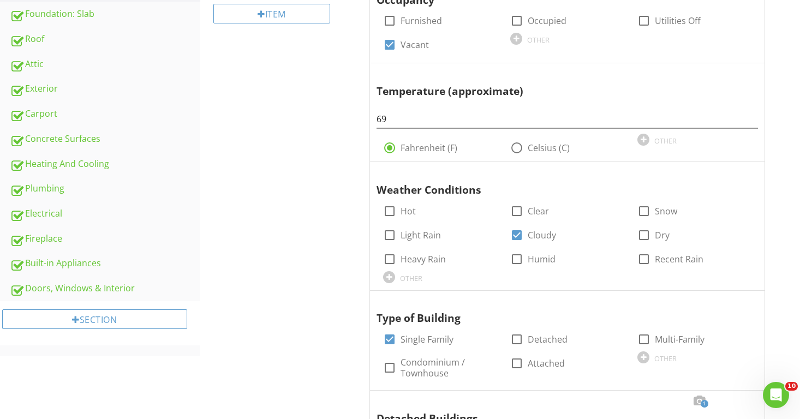
scroll to position [322, 0]
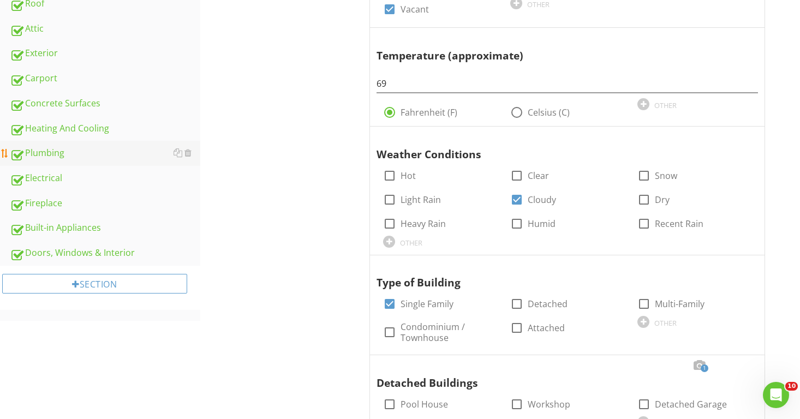
click at [63, 158] on div "Plumbing" at bounding box center [105, 153] width 191 height 14
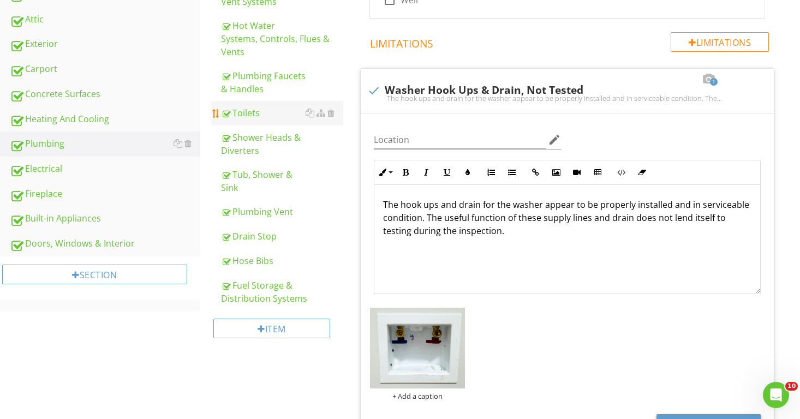
scroll to position [296, 0]
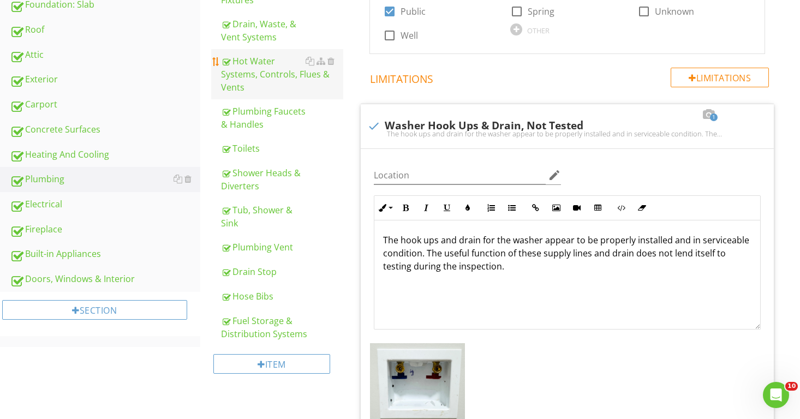
click at [263, 62] on div "Hot Water Systems, Controls, Flues & Vents" at bounding box center [282, 74] width 123 height 39
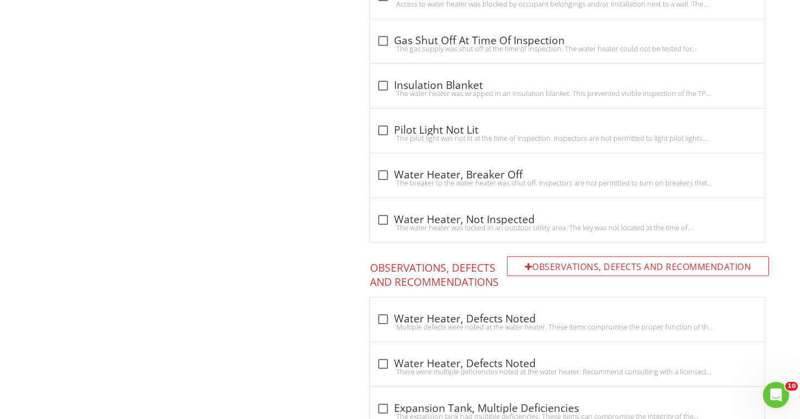
scroll to position [777, 0]
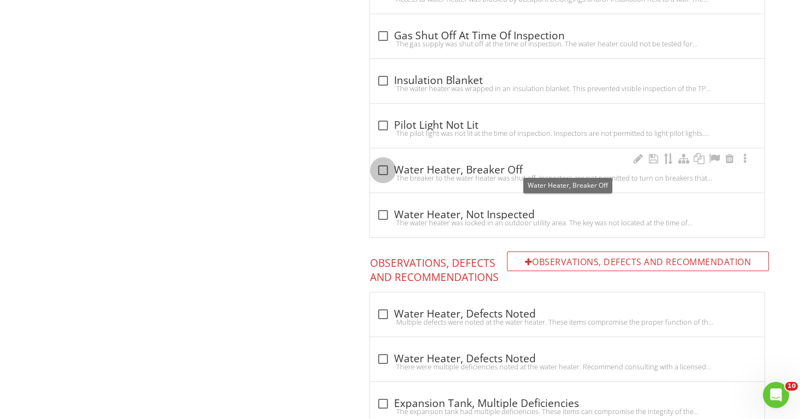
click at [382, 164] on div at bounding box center [383, 170] width 19 height 19
checkbox input "true"
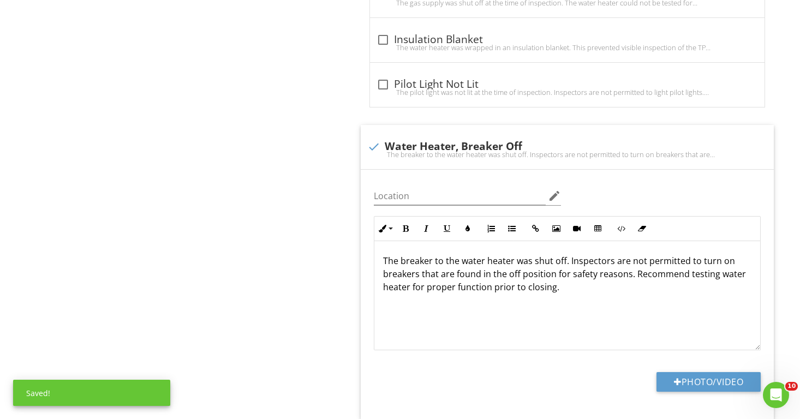
scroll to position [820, 0]
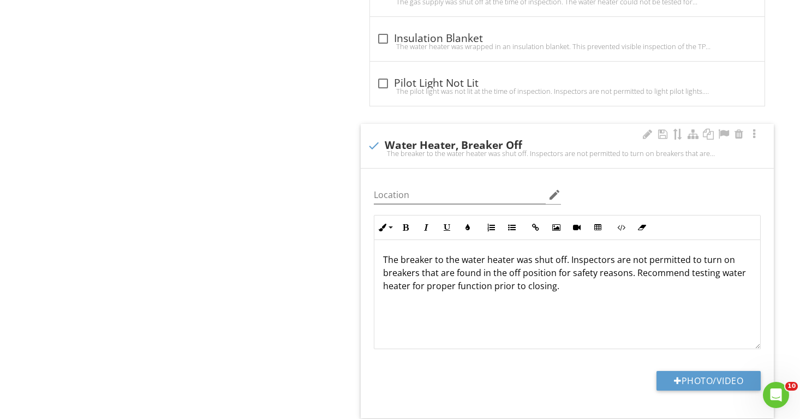
drag, startPoint x: 559, startPoint y: 279, endPoint x: 379, endPoint y: 276, distance: 179.6
click at [379, 276] on div "The breaker to the water heater was shut off. Inspectors are not permitted to t…" at bounding box center [568, 294] width 386 height 109
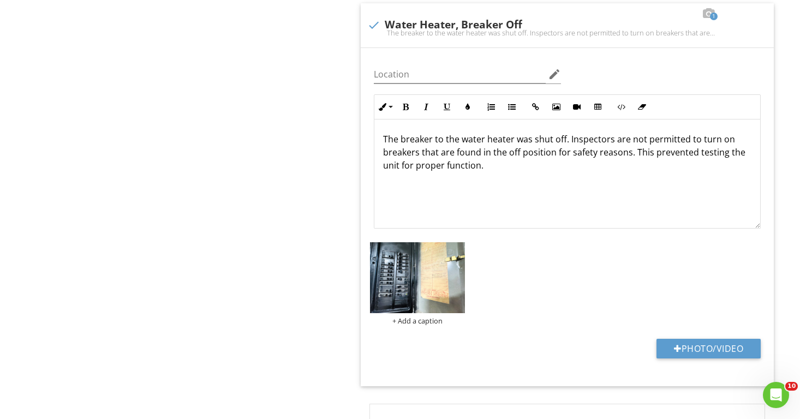
scroll to position [995, 0]
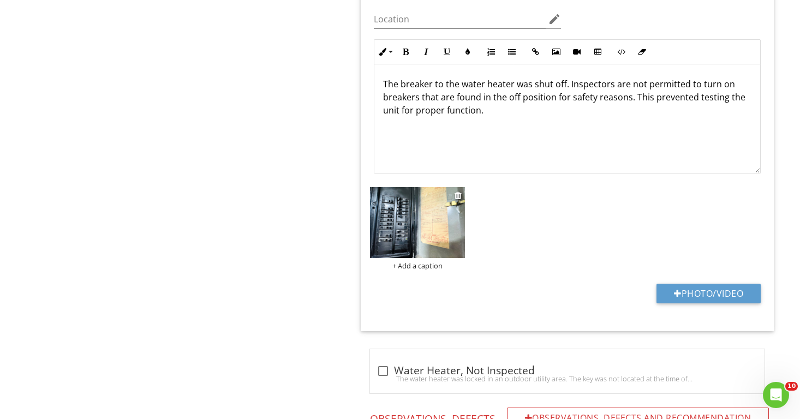
click at [409, 206] on img at bounding box center [417, 222] width 94 height 71
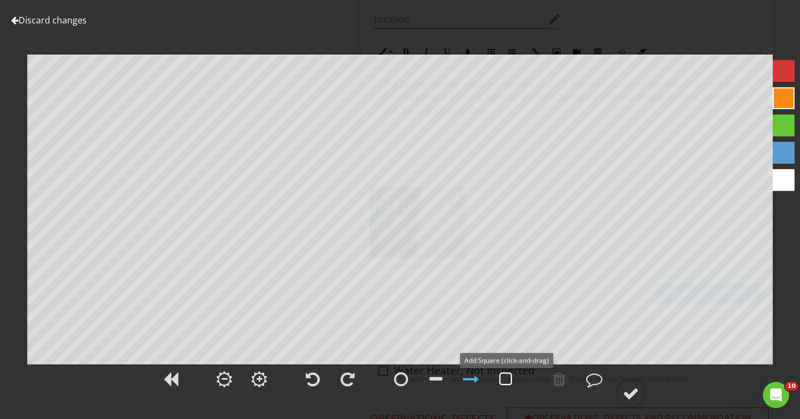
click at [506, 383] on div at bounding box center [506, 379] width 13 height 16
drag, startPoint x: 507, startPoint y: 372, endPoint x: 503, endPoint y: 348, distance: 23.8
click at [507, 367] on div at bounding box center [505, 379] width 27 height 27
click at [630, 391] on div at bounding box center [631, 393] width 16 height 16
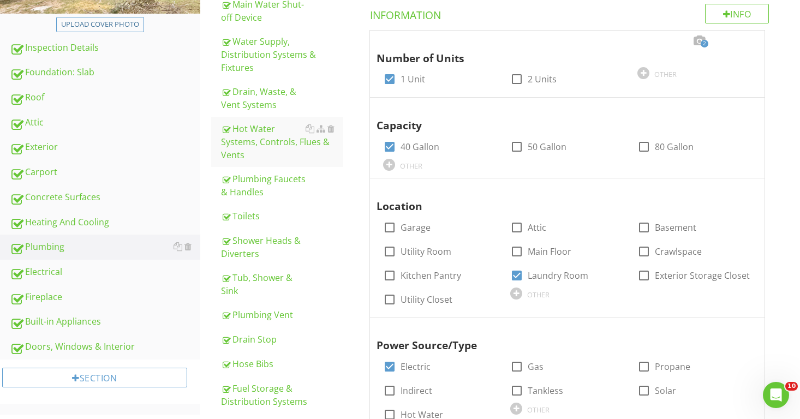
scroll to position [118, 0]
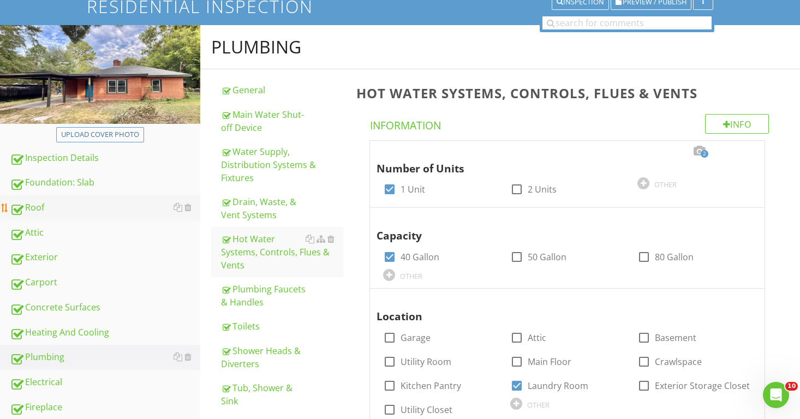
click at [64, 199] on link "Roof" at bounding box center [105, 207] width 191 height 25
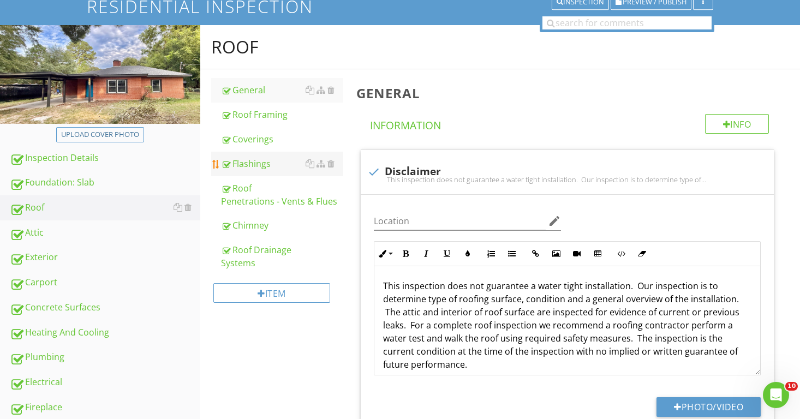
click at [266, 161] on div "Flashings" at bounding box center [282, 163] width 123 height 13
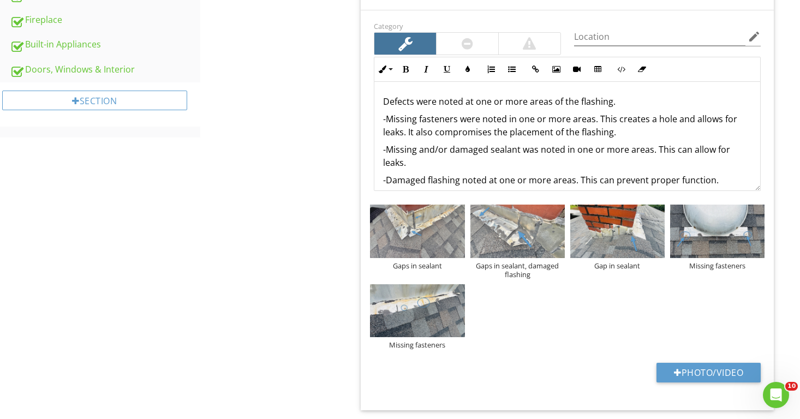
scroll to position [505, 0]
click at [726, 174] on p "-Damaged flashing noted at one or more areas. This can prevent proper function." at bounding box center [567, 180] width 369 height 13
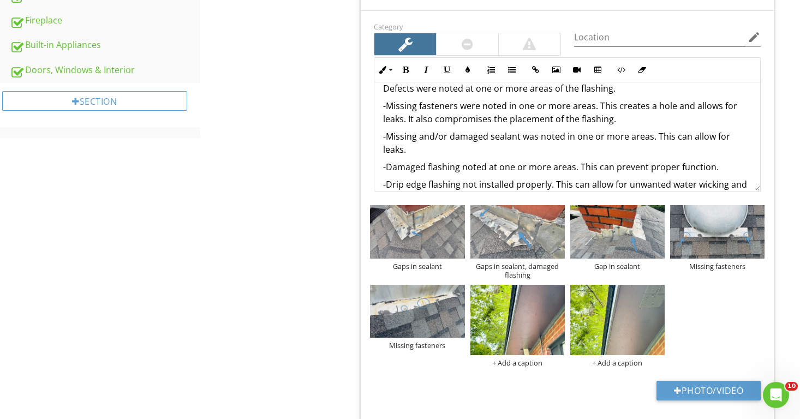
click at [548, 178] on p "-Drip edge flashing not installed properly. This can allow for unwanted water w…" at bounding box center [567, 191] width 369 height 26
click at [308, 229] on div "Roof General Roof Framing Coverings Flashings Roof Penetrations - Vents & Flues…" at bounding box center [500, 396] width 601 height 1516
click at [557, 305] on img at bounding box center [518, 320] width 94 height 71
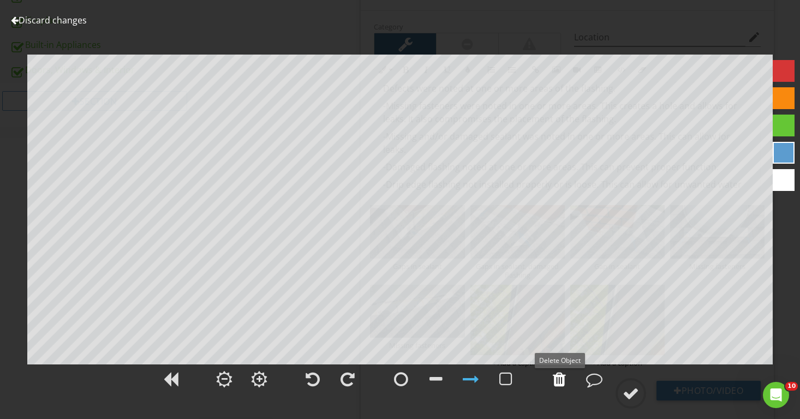
click at [558, 376] on div at bounding box center [559, 379] width 13 height 16
click at [634, 391] on div at bounding box center [631, 393] width 16 height 16
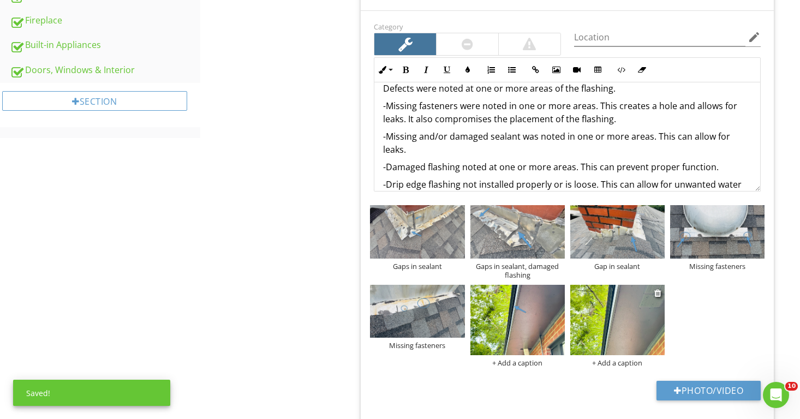
click at [634, 316] on img at bounding box center [618, 320] width 94 height 71
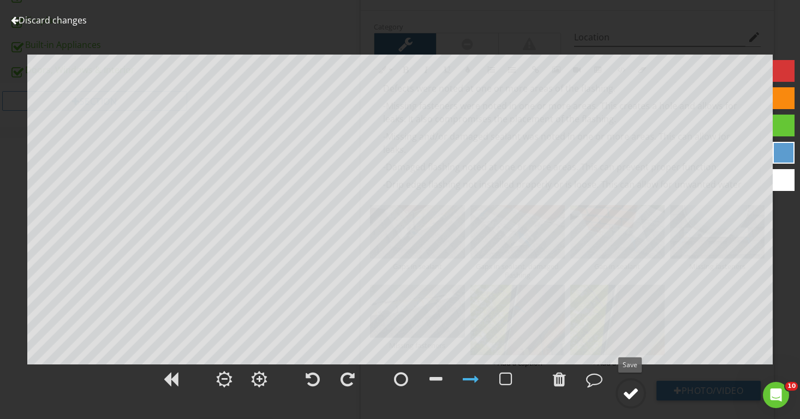
click at [634, 383] on circle at bounding box center [631, 393] width 28 height 28
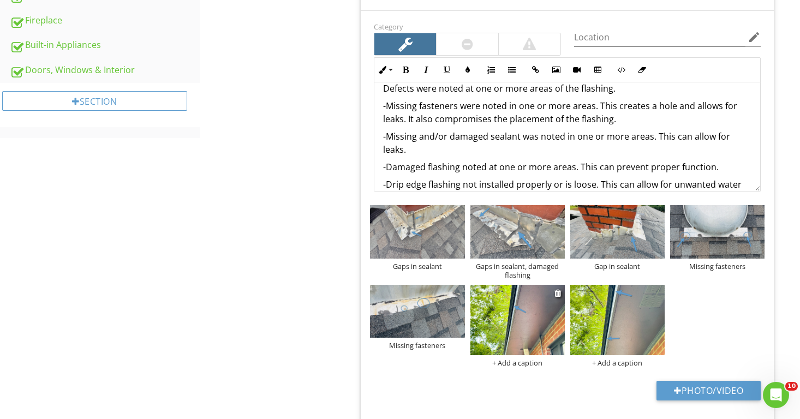
click at [506, 359] on div "+ Add a caption" at bounding box center [518, 363] width 94 height 9
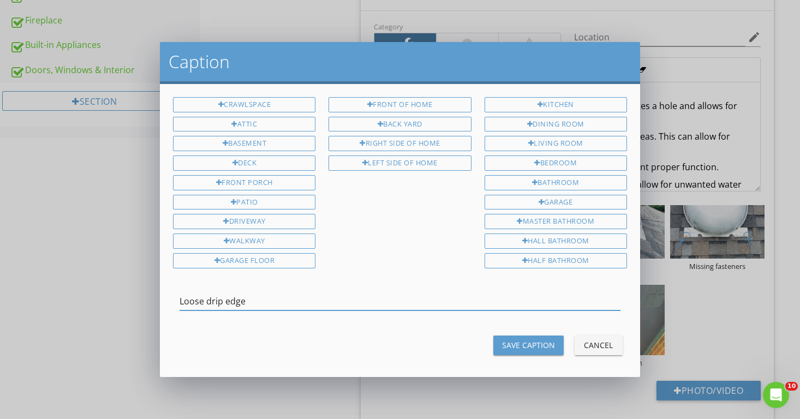
type input "Loose drip edge"
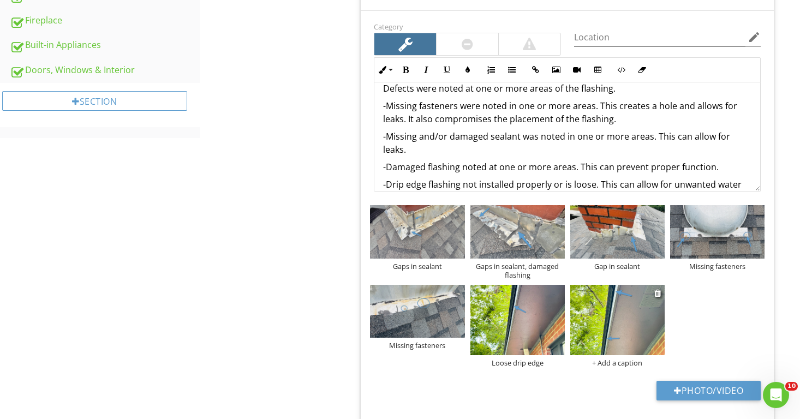
click at [620, 361] on div "+ Add a caption" at bounding box center [618, 363] width 94 height 9
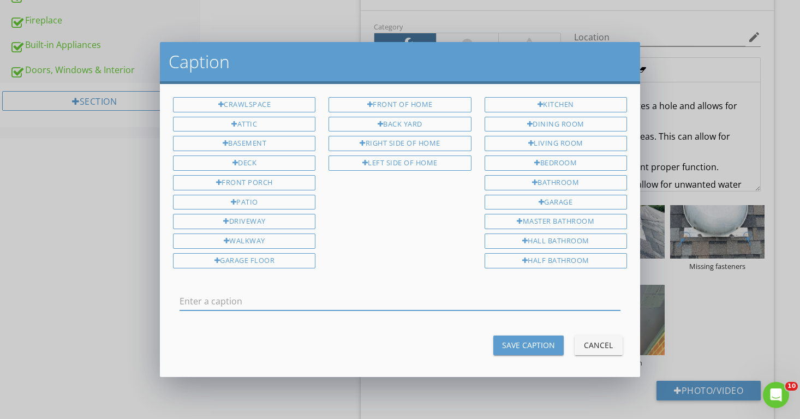
scroll to position [0, 0]
type input "Loose drip edge"
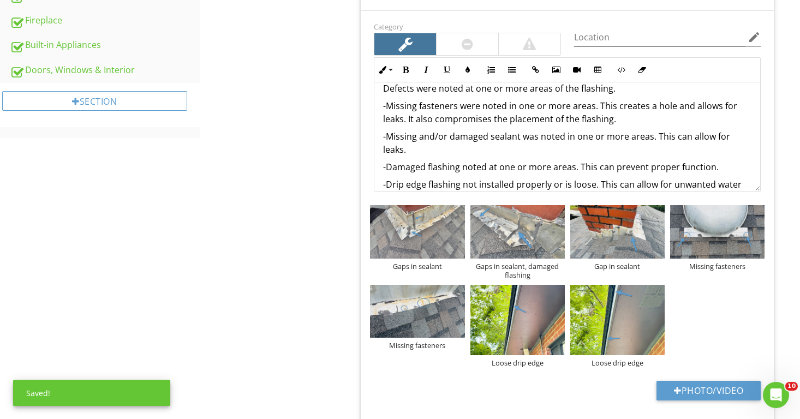
click at [252, 203] on div "Roof General Roof Framing Coverings Flashings Roof Penetrations - Vents & Flues…" at bounding box center [500, 396] width 601 height 1516
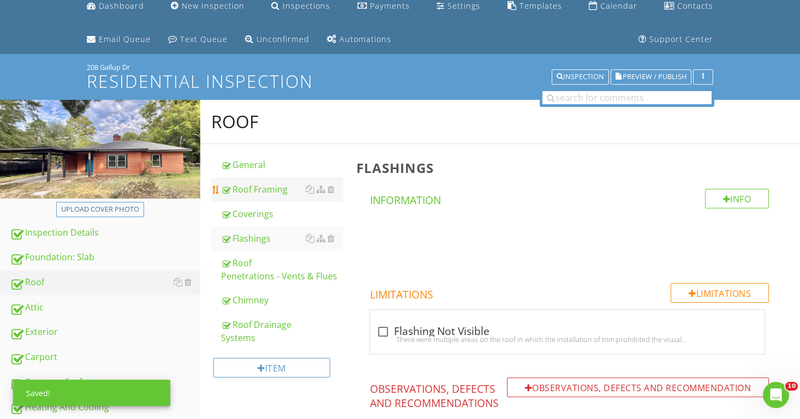
scroll to position [35, 0]
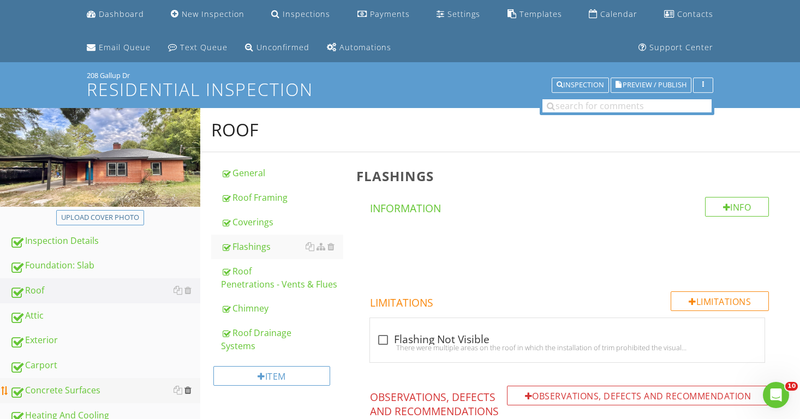
click at [189, 389] on div at bounding box center [188, 390] width 7 height 9
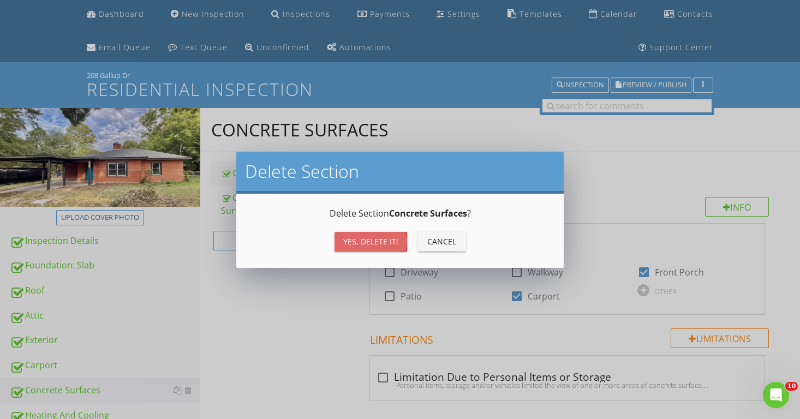
click at [383, 243] on div "Yes, Delete it!" at bounding box center [370, 241] width 55 height 11
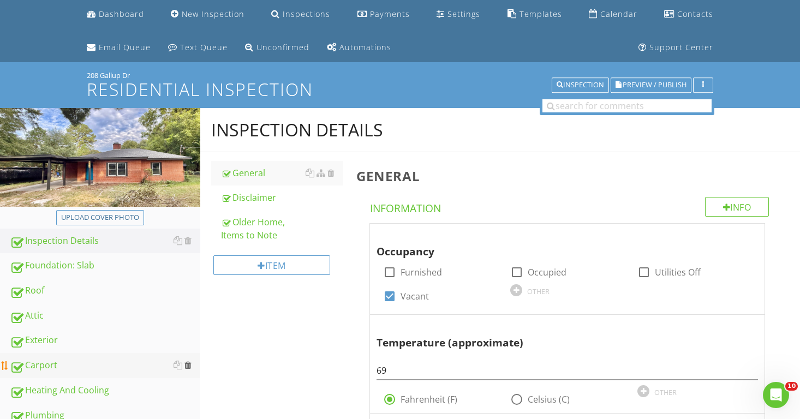
click at [188, 364] on div at bounding box center [188, 365] width 7 height 9
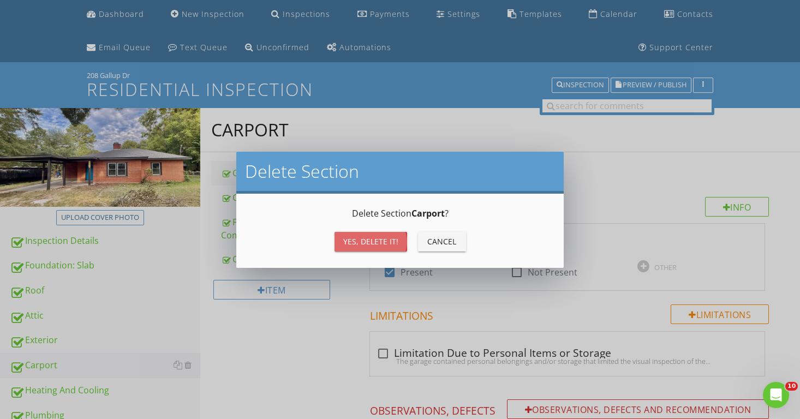
click at [349, 243] on div "Yes, Delete it!" at bounding box center [370, 241] width 55 height 11
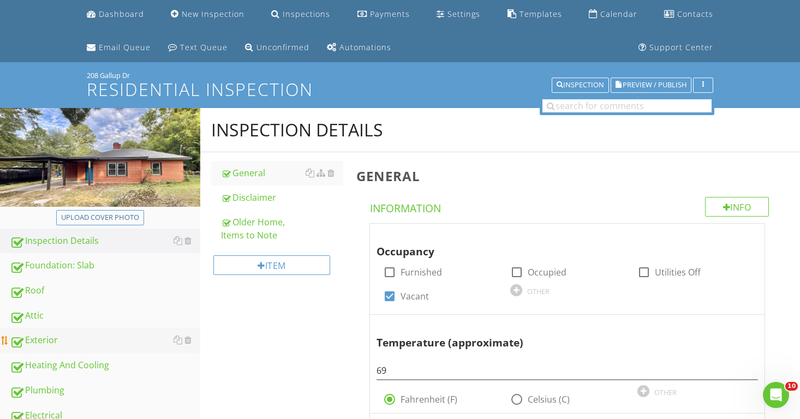
click at [62, 341] on div "Exterior" at bounding box center [105, 341] width 191 height 14
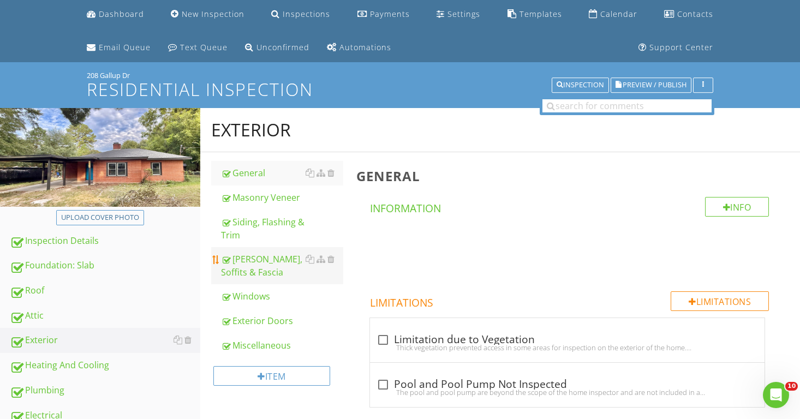
click at [261, 268] on div "Eaves, Soffits & Fascia" at bounding box center [282, 266] width 123 height 26
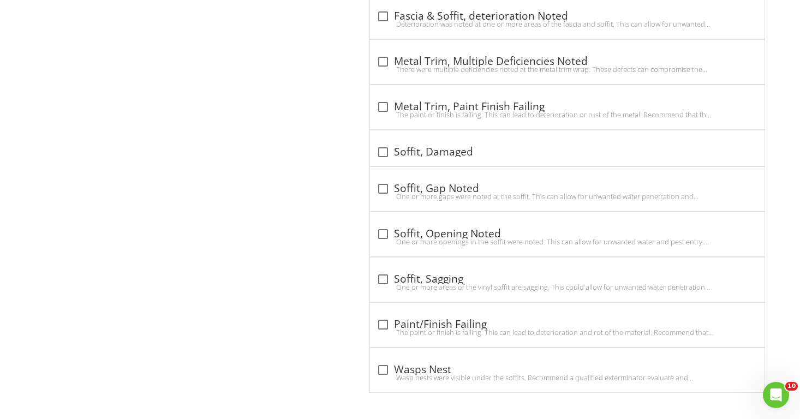
scroll to position [1182, 0]
click at [380, 189] on div at bounding box center [383, 189] width 19 height 19
checkbox input "true"
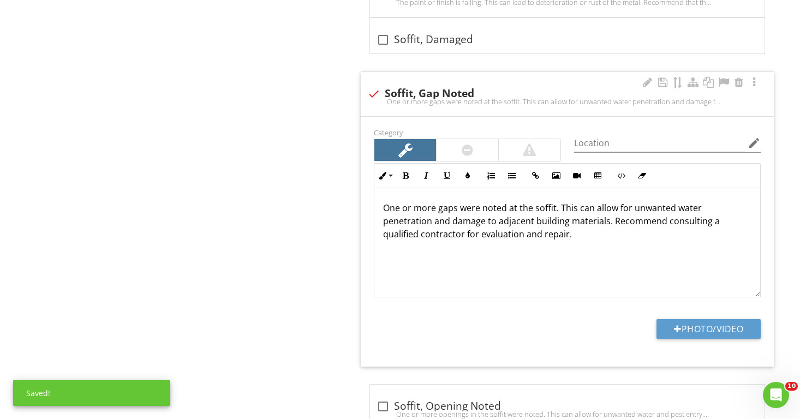
scroll to position [1297, 0]
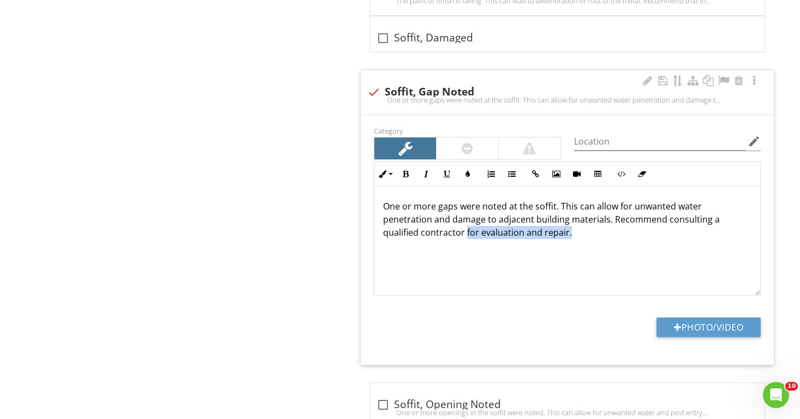
drag, startPoint x: 504, startPoint y: 229, endPoint x: 380, endPoint y: 224, distance: 124.6
click at [380, 224] on div "One or more gaps were noted at the soffit. This can allow for unwanted water pe…" at bounding box center [568, 241] width 386 height 109
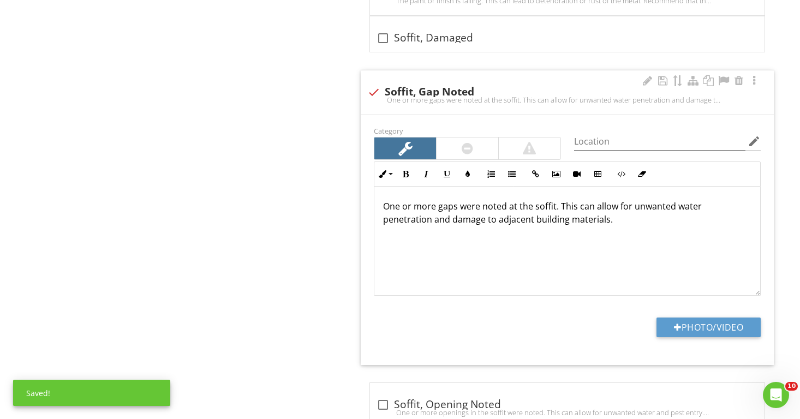
click at [696, 205] on p "One or more gaps were noted at the soffit. This can allow for unwanted water pe…" at bounding box center [567, 213] width 369 height 26
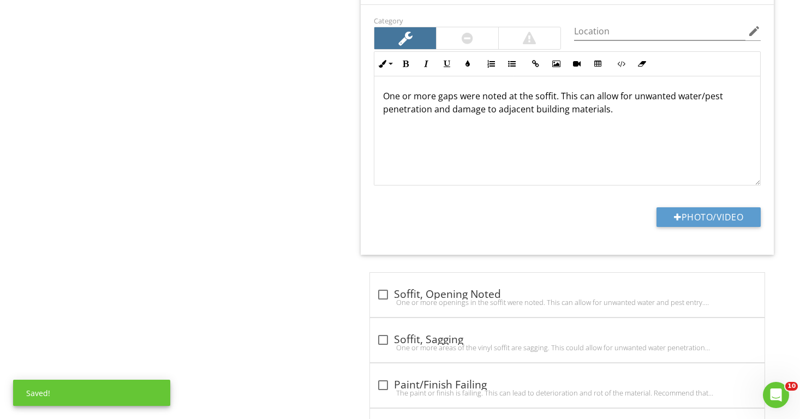
scroll to position [1436, 0]
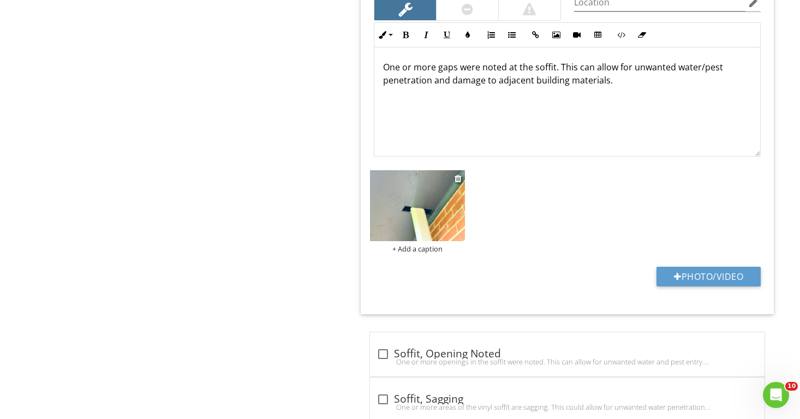
click at [402, 222] on img at bounding box center [417, 205] width 94 height 71
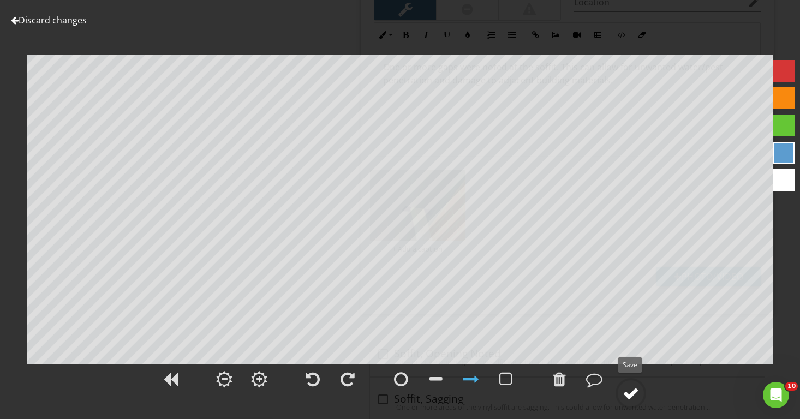
click at [642, 395] on circle at bounding box center [631, 393] width 28 height 28
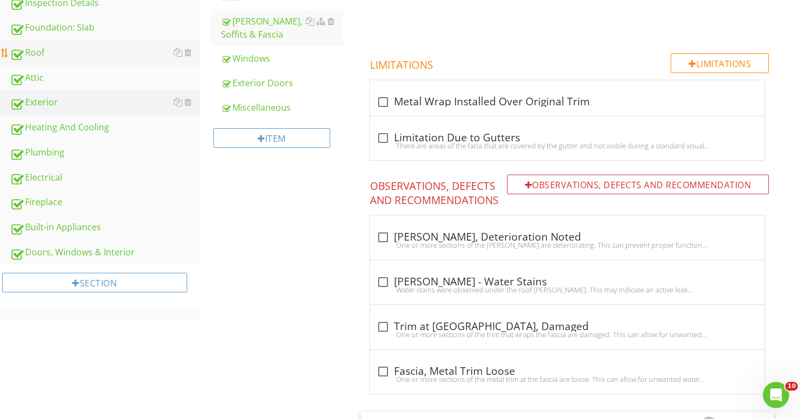
scroll to position [266, 0]
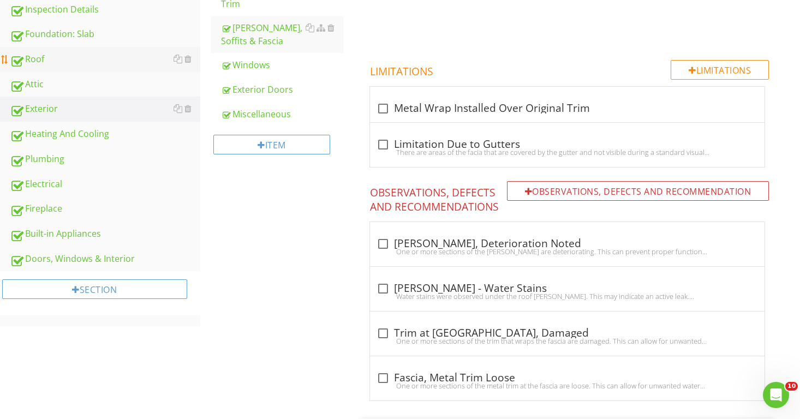
click at [37, 54] on div "Roof" at bounding box center [105, 59] width 191 height 14
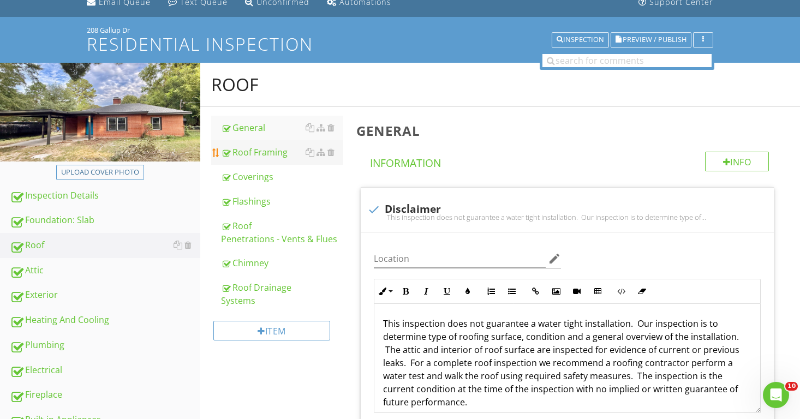
scroll to position [57, 0]
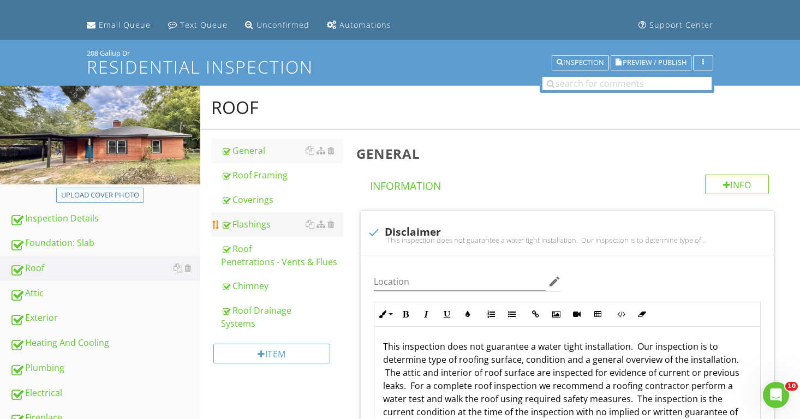
click at [264, 222] on div "Flashings" at bounding box center [282, 224] width 123 height 13
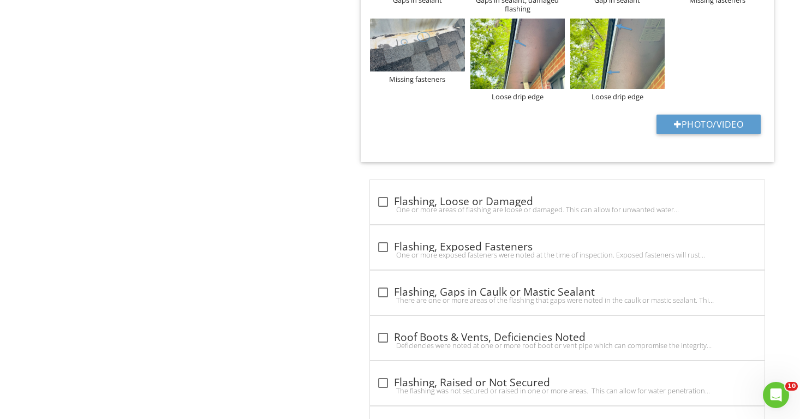
scroll to position [762, 0]
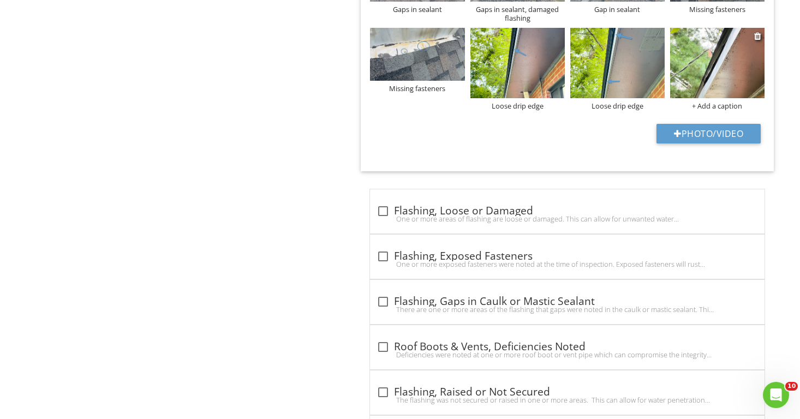
click at [698, 61] on img at bounding box center [717, 63] width 94 height 71
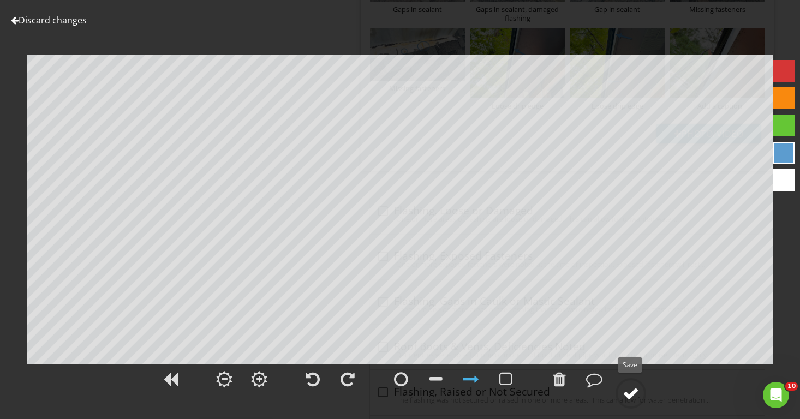
click at [637, 390] on div at bounding box center [631, 393] width 16 height 16
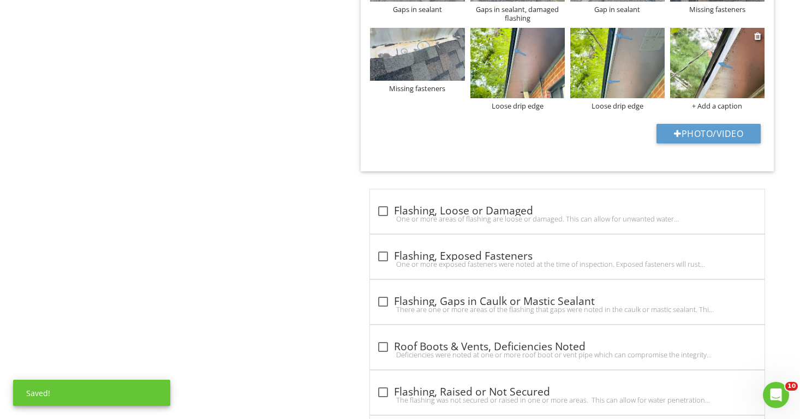
click at [712, 103] on div "+ Add a caption" at bounding box center [717, 106] width 94 height 9
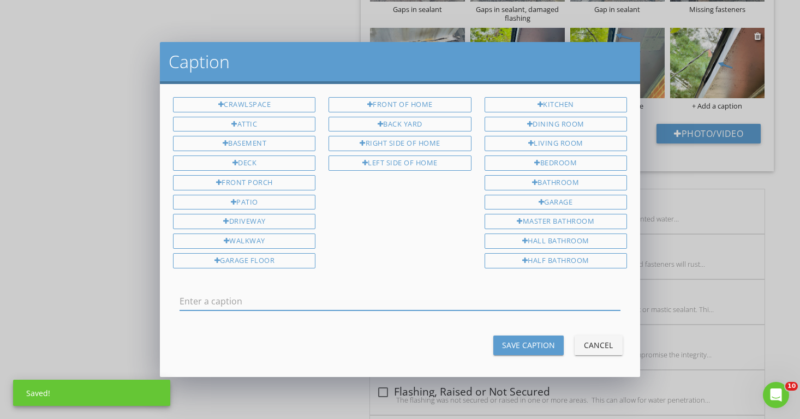
scroll to position [0, 0]
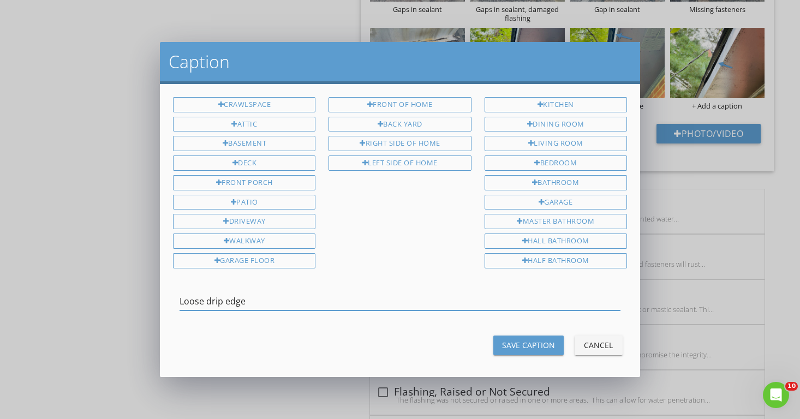
type input "Loose drip edge"
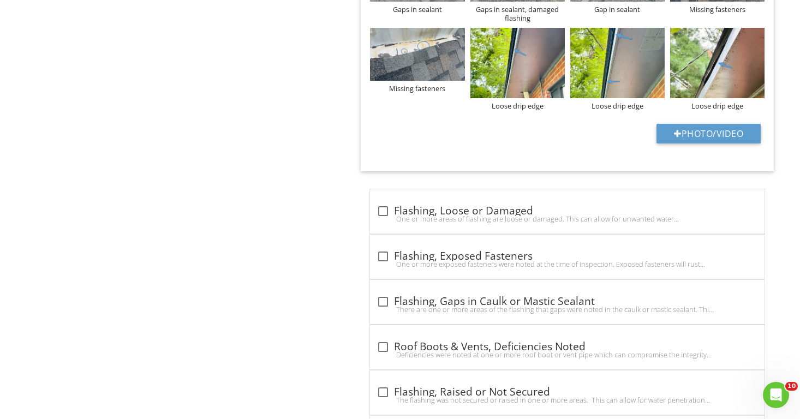
click at [354, 197] on div "Flashings Info Information Limitations Limitations check_box_outline_blank Flas…" at bounding box center [575, 147] width 450 height 1444
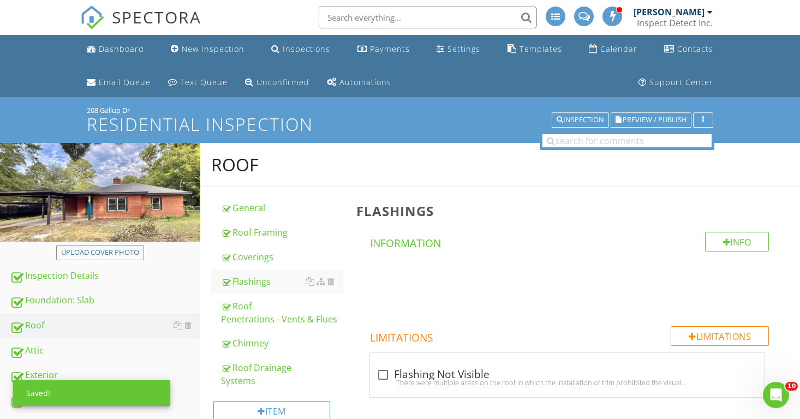
scroll to position [5, 0]
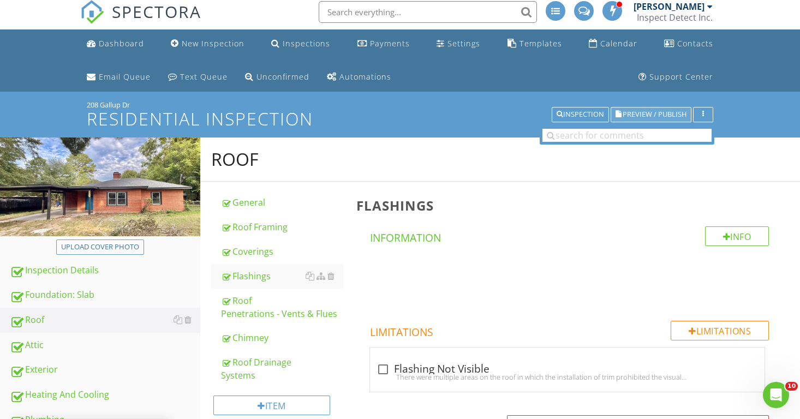
click at [659, 109] on button "Preview / Publish" at bounding box center [651, 114] width 81 height 15
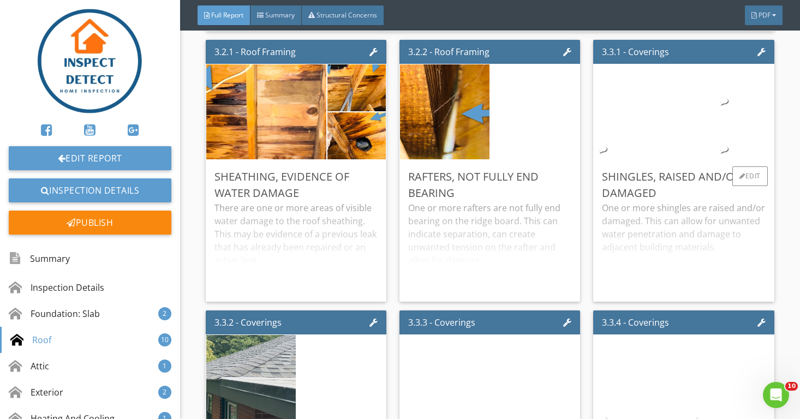
scroll to position [1907, 0]
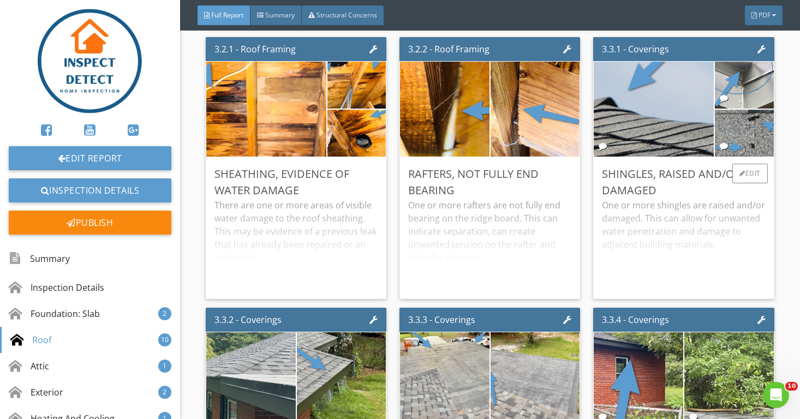
click at [749, 229] on div "One or more shingles are raised and/or damaged. This can allow for unwanted wat…" at bounding box center [683, 245] width 163 height 92
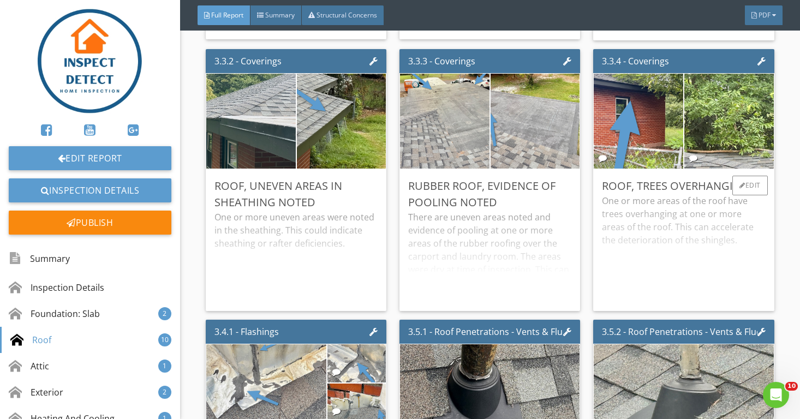
scroll to position [2169, 0]
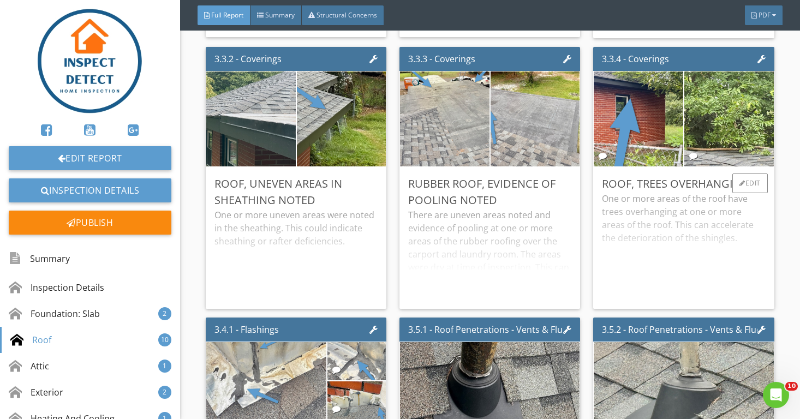
click at [739, 274] on div "One or more areas of the roof have trees overhanging at one or more areas of th…" at bounding box center [683, 246] width 163 height 108
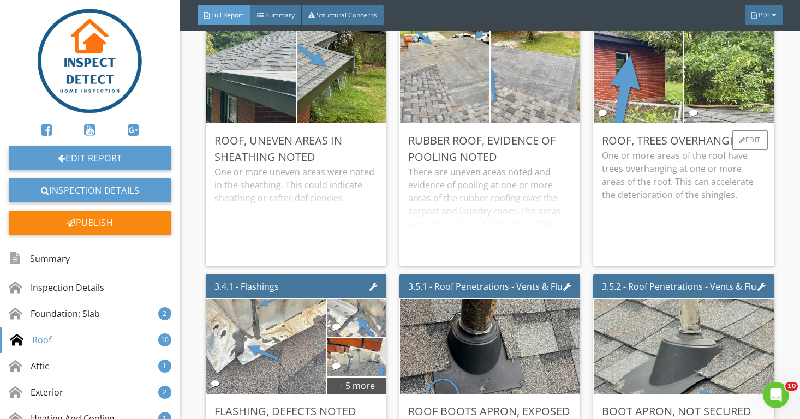
scroll to position [2235, 0]
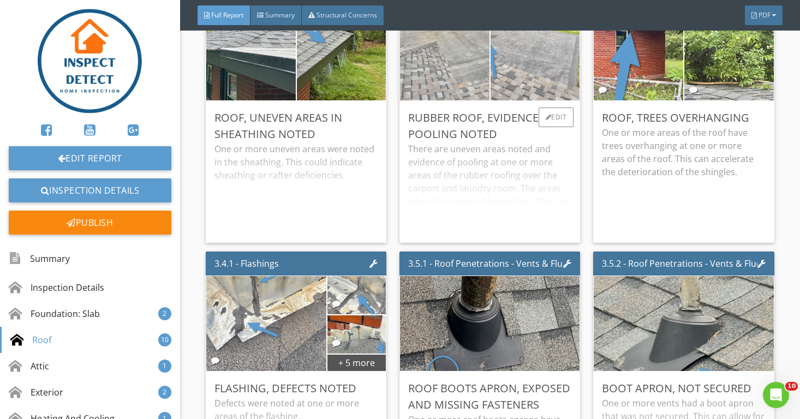
click at [479, 222] on div "There are uneven areas noted and evidence of pooling at one or more areas of th…" at bounding box center [489, 189] width 163 height 92
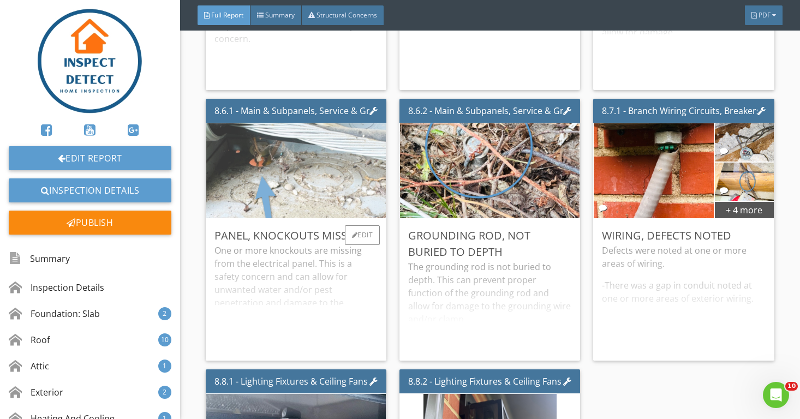
scroll to position [7801, 0]
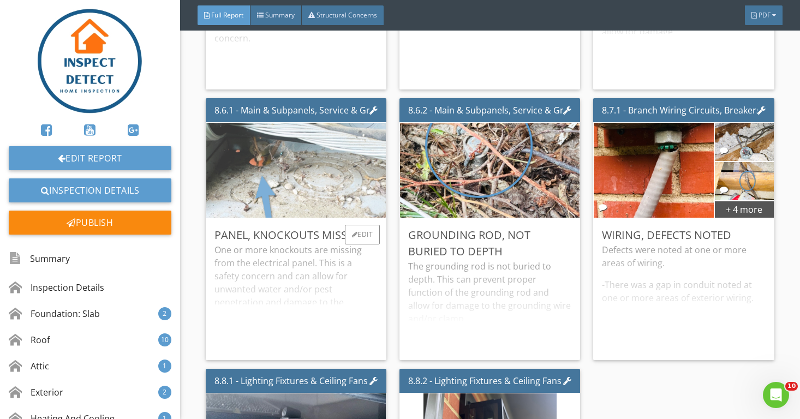
click at [310, 193] on img at bounding box center [296, 170] width 317 height 238
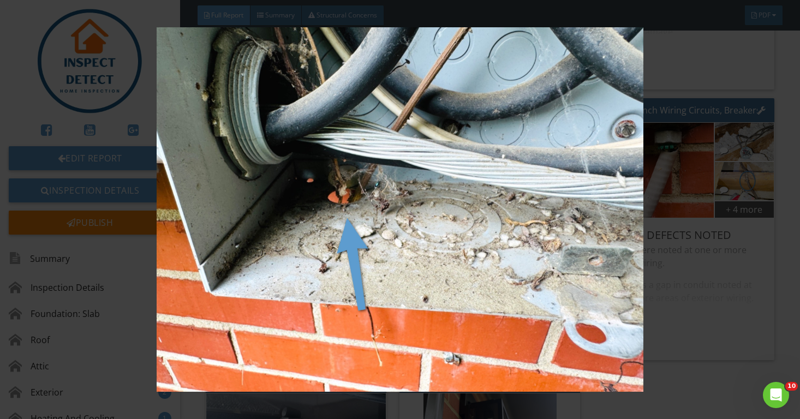
click at [722, 372] on img at bounding box center [400, 209] width 727 height 365
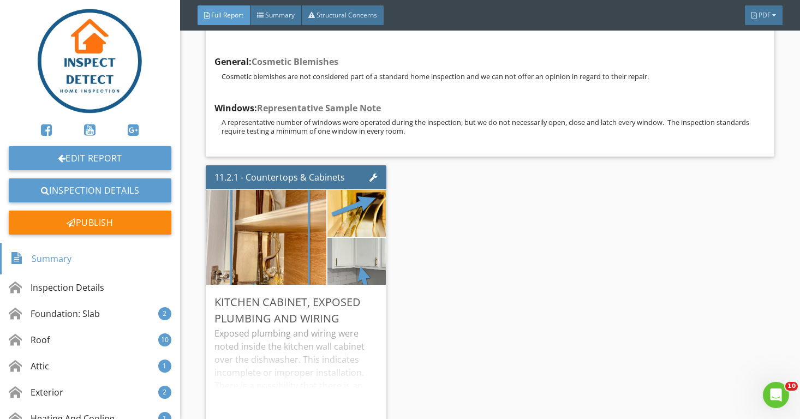
scroll to position [9629, 0]
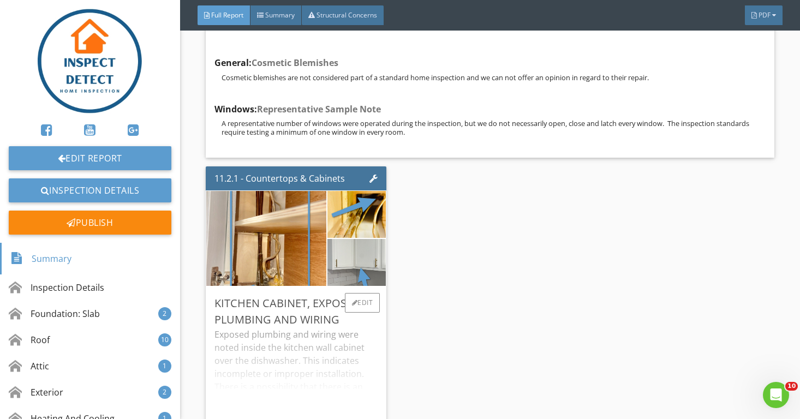
click at [367, 382] on div "Exposed plumbing and wiring were noted inside the kitchen wall cabinet over the…" at bounding box center [296, 374] width 163 height 92
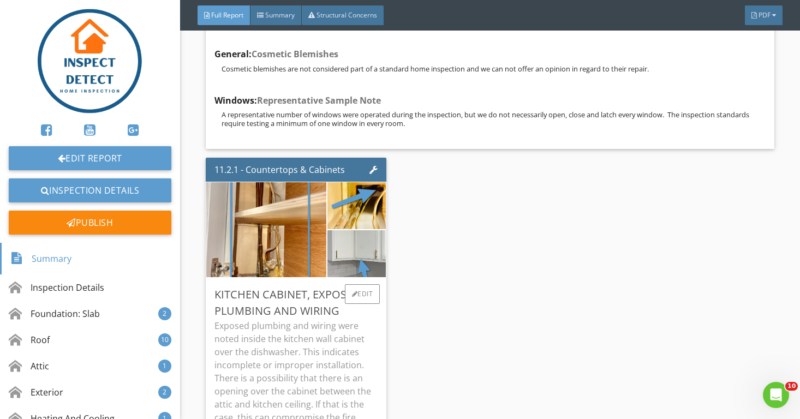
scroll to position [9630, 0]
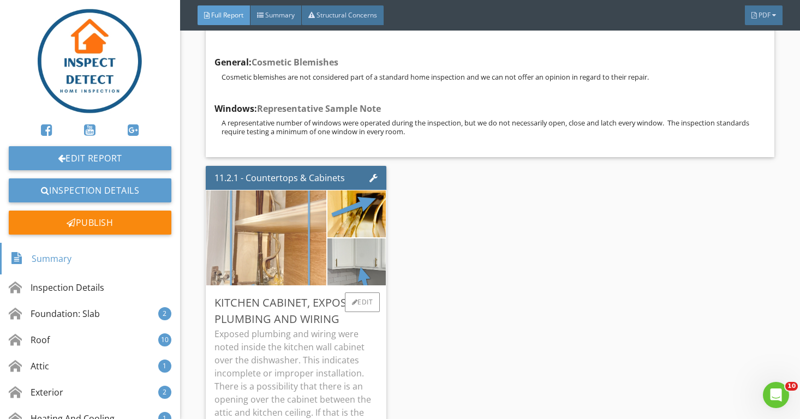
click at [300, 247] on img at bounding box center [266, 238] width 133 height 238
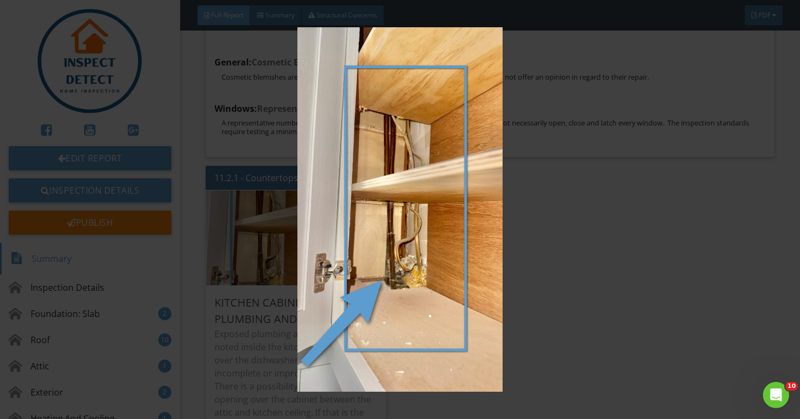
click at [532, 317] on img at bounding box center [400, 209] width 727 height 365
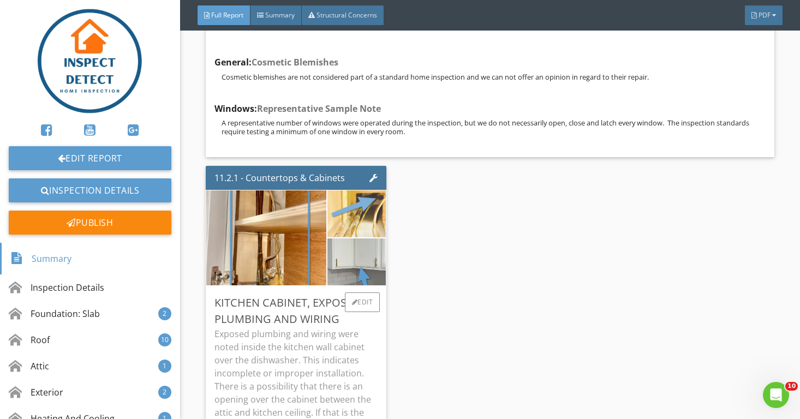
click at [376, 212] on img at bounding box center [356, 214] width 147 height 82
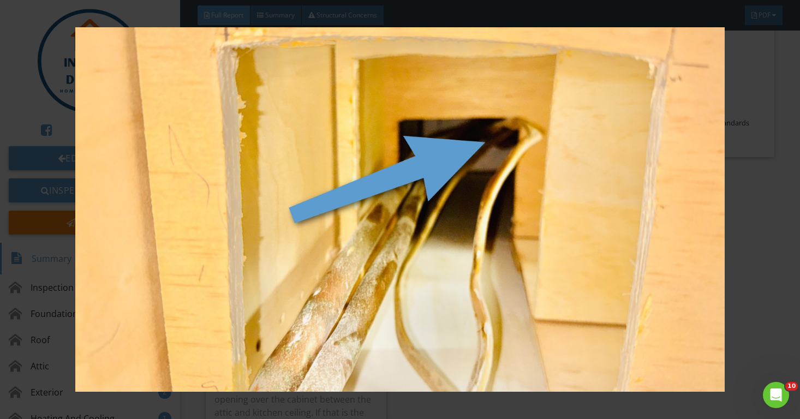
click at [760, 336] on img at bounding box center [400, 209] width 727 height 365
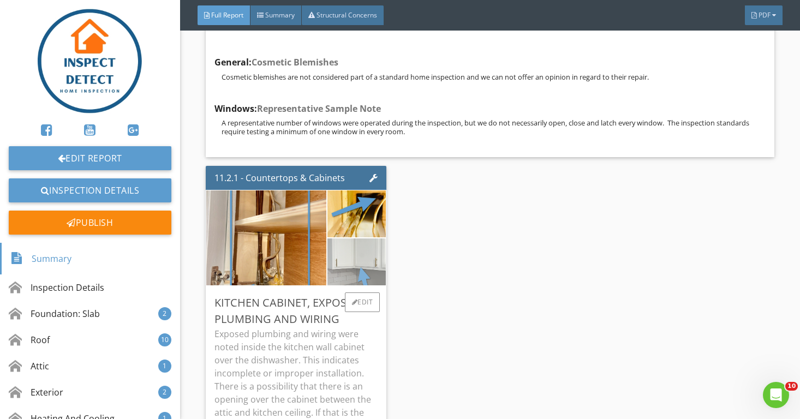
click at [335, 251] on img at bounding box center [357, 261] width 66 height 117
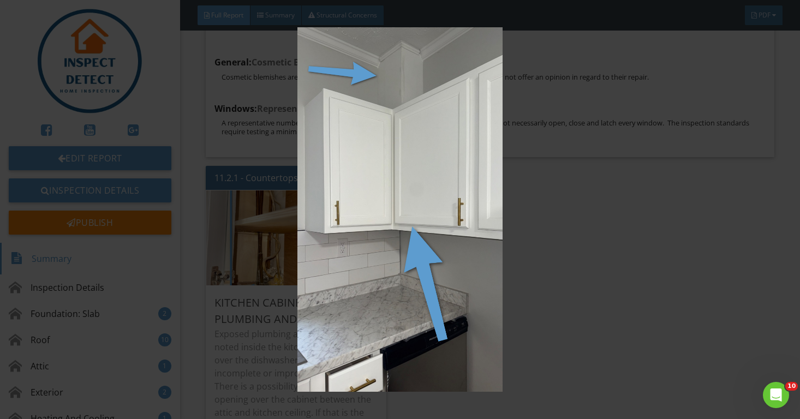
click at [595, 343] on img at bounding box center [400, 209] width 727 height 365
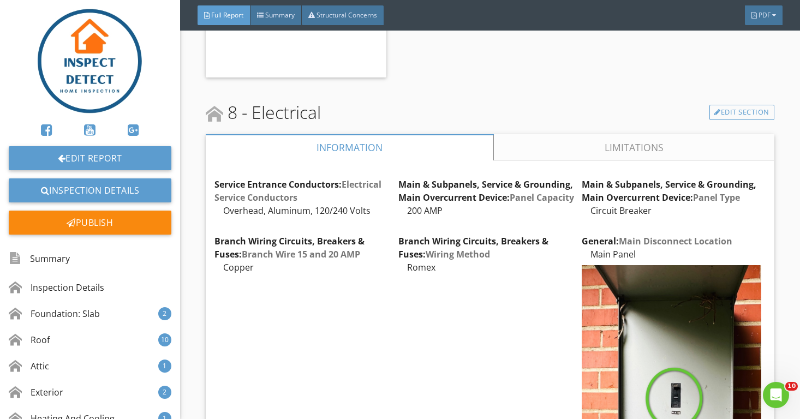
scroll to position [6081, 0]
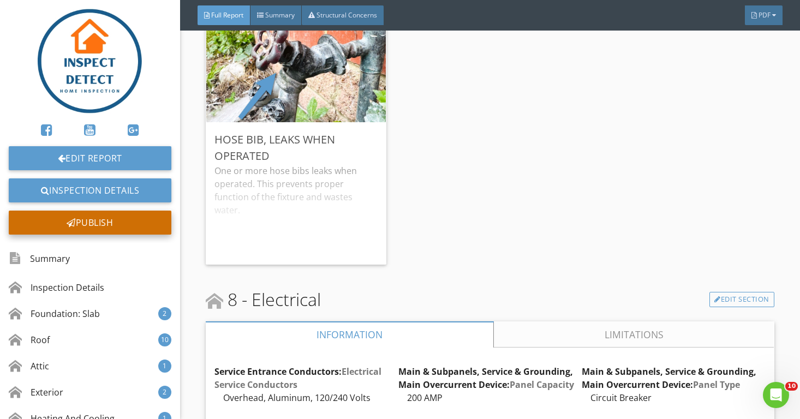
click at [138, 226] on div "Publish" at bounding box center [90, 223] width 163 height 24
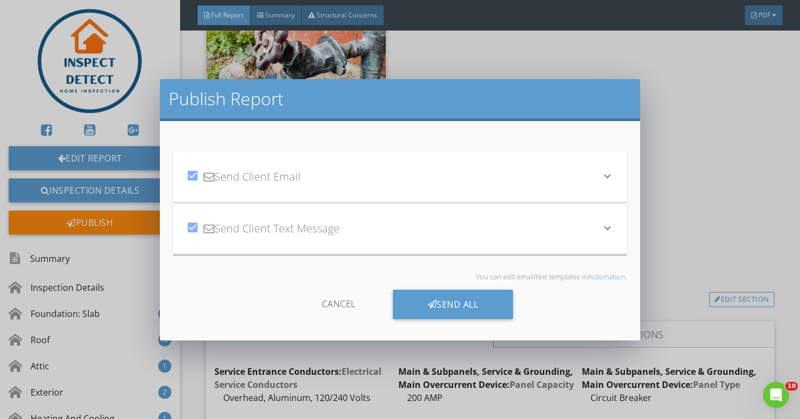
click at [610, 172] on icon "keyboard_arrow_down" at bounding box center [607, 176] width 13 height 13
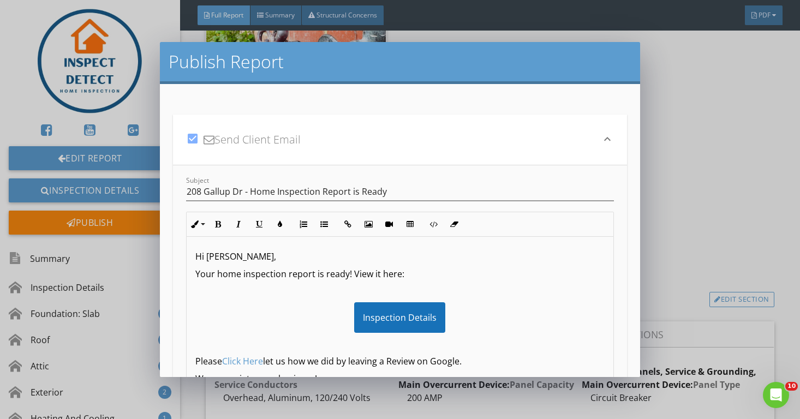
click at [613, 141] on icon "keyboard_arrow_down" at bounding box center [607, 139] width 13 height 13
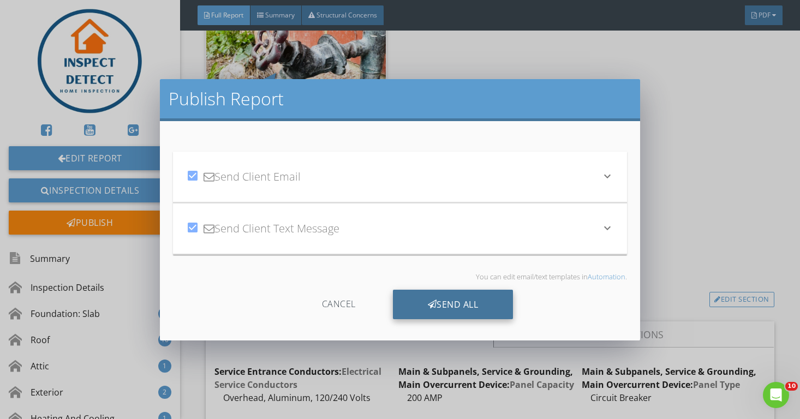
click at [449, 300] on div "Send All" at bounding box center [453, 304] width 121 height 29
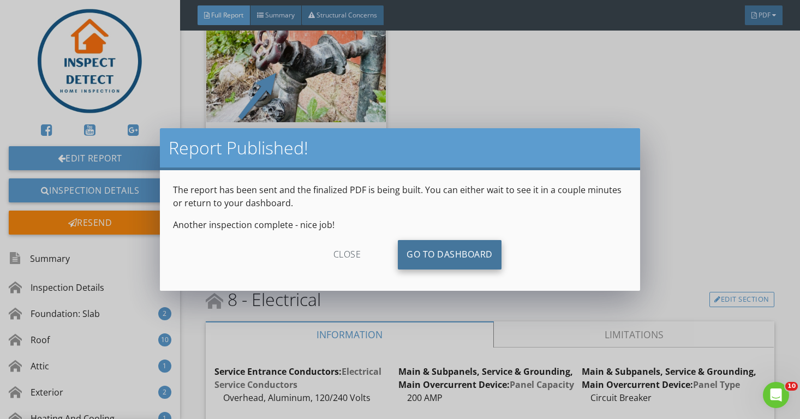
click at [465, 248] on link "Go To Dashboard" at bounding box center [450, 254] width 104 height 29
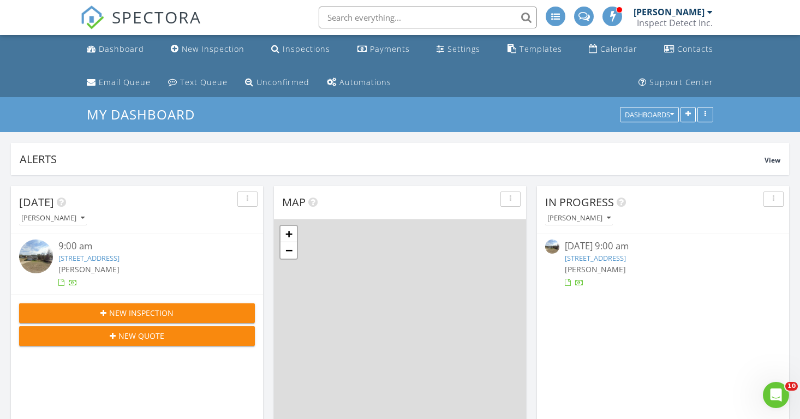
scroll to position [994, 801]
